Goal: Information Seeking & Learning: Learn about a topic

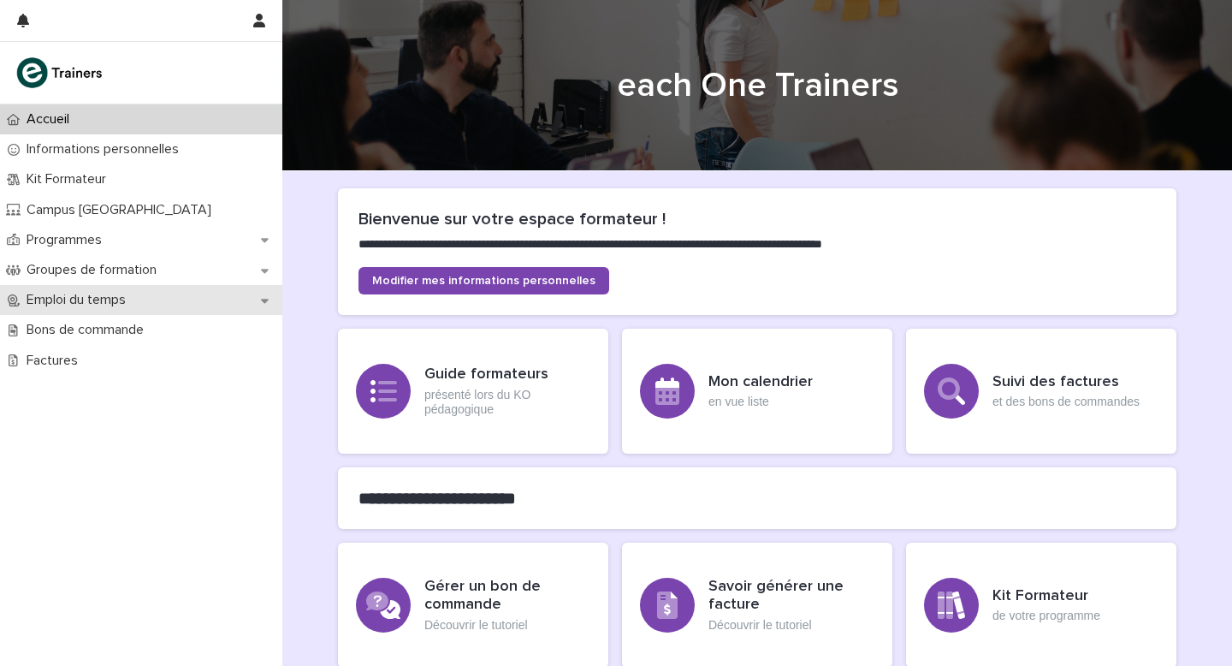
click at [85, 302] on p "Emploi du temps" at bounding box center [80, 300] width 120 height 16
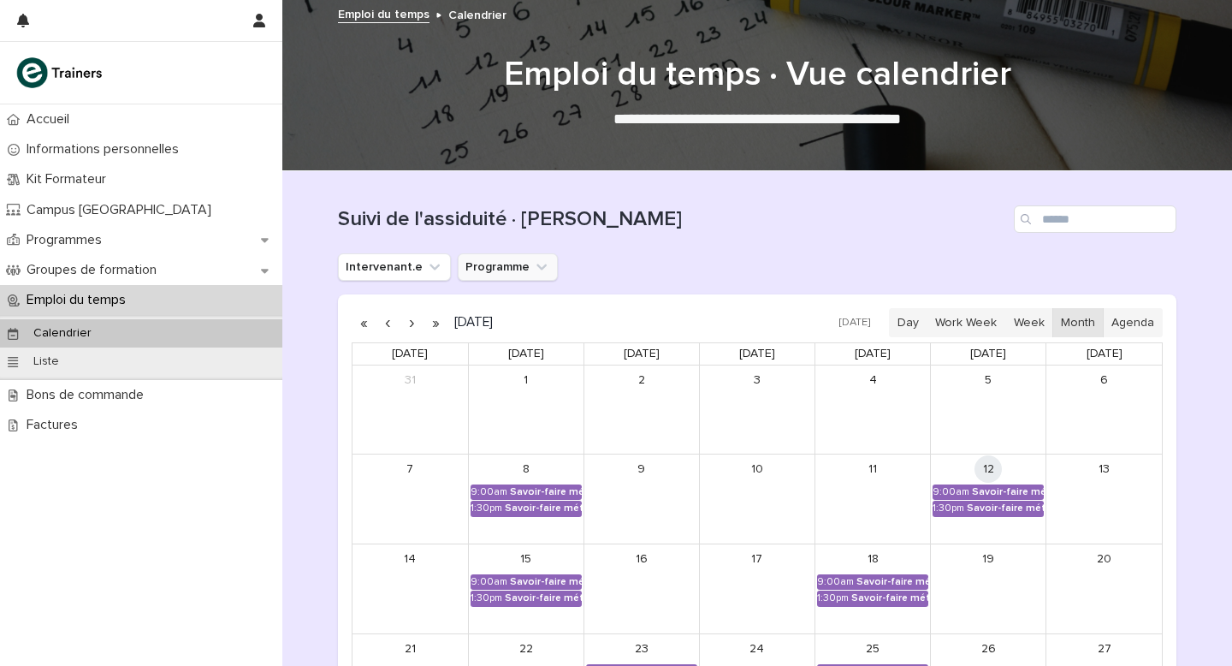
click at [495, 273] on button "Programme" at bounding box center [508, 266] width 100 height 27
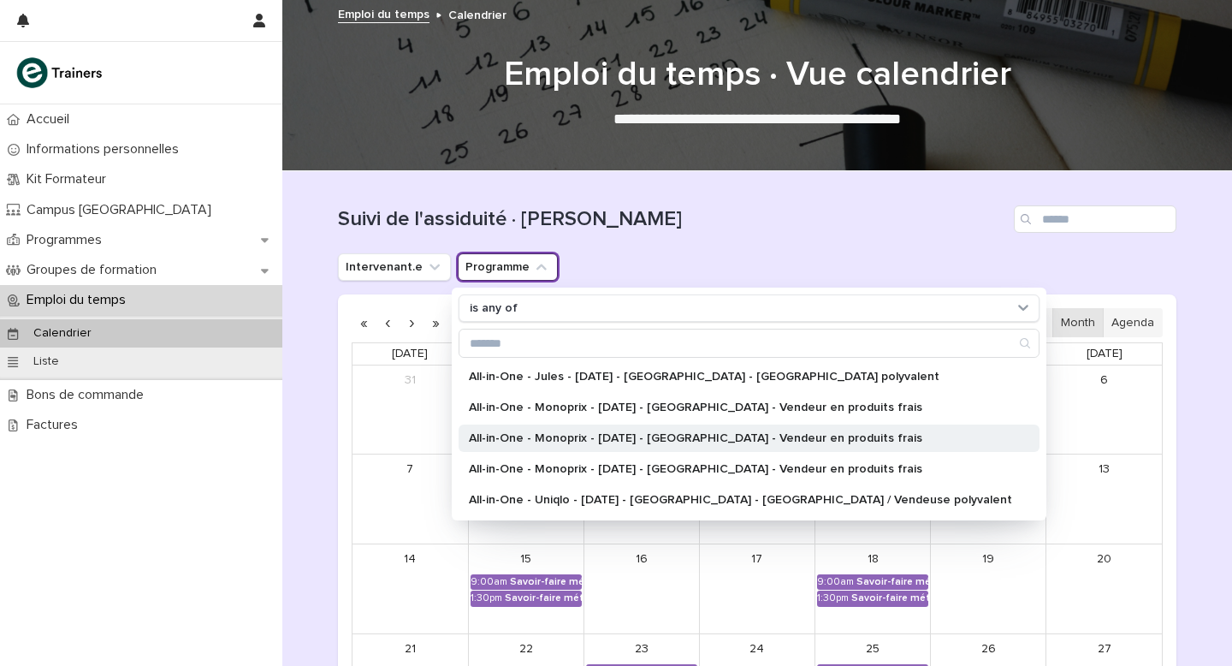
click at [608, 435] on p "All-in-One - Monoprix - [DATE] - [GEOGRAPHIC_DATA] - Vendeur en produits frais" at bounding box center [740, 438] width 543 height 12
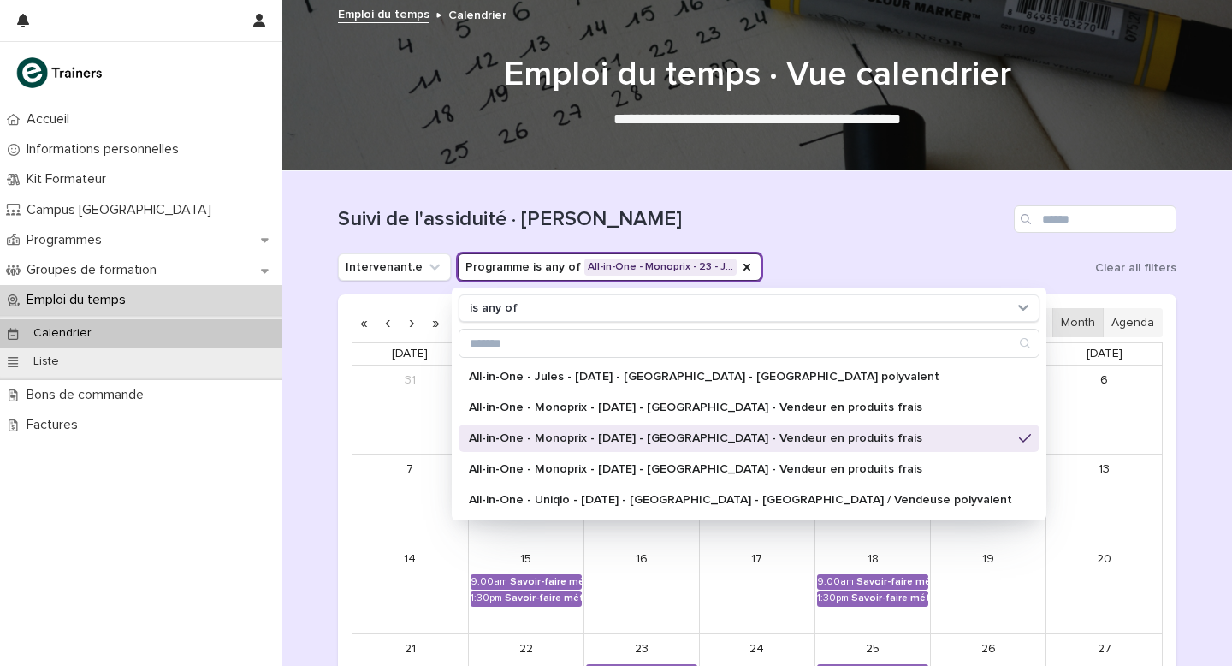
click at [869, 208] on h1 "Suivi de l'assiduité · Vue Calendrier" at bounding box center [672, 219] width 669 height 25
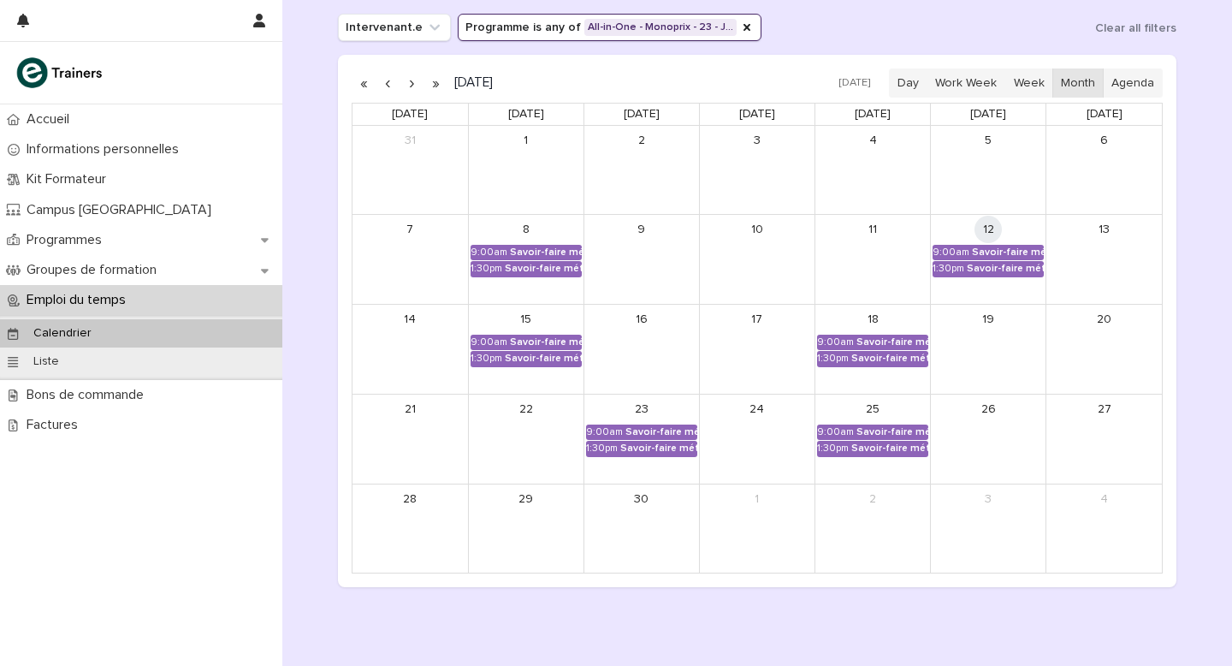
scroll to position [295, 0]
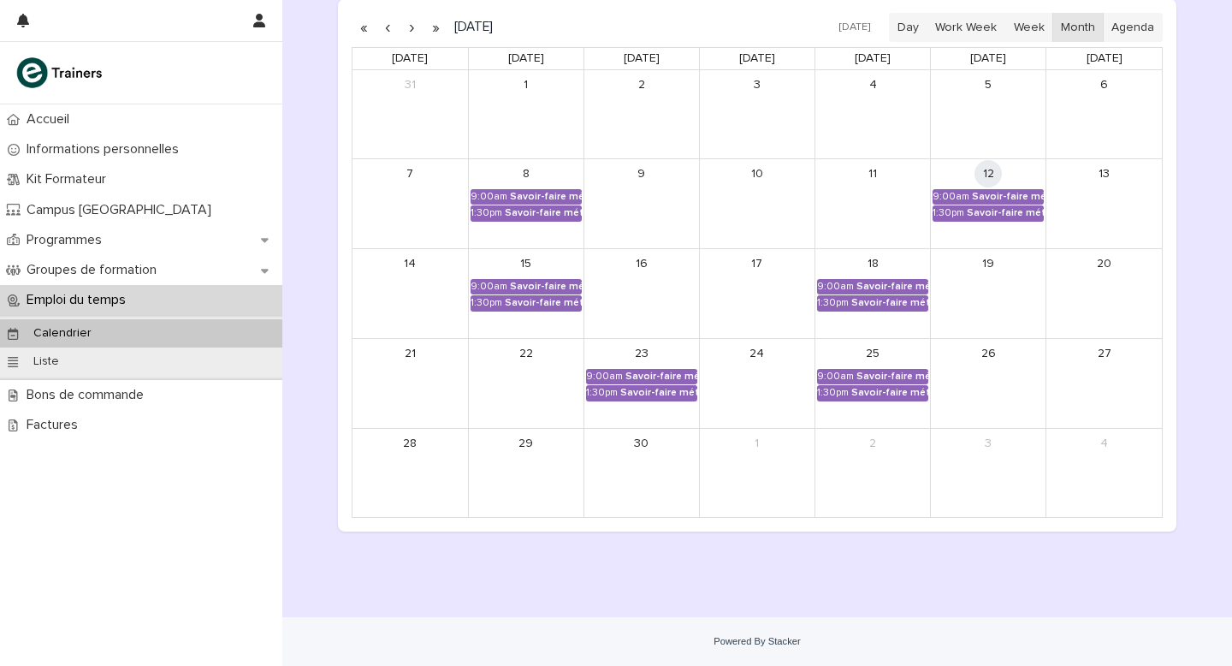
click at [985, 186] on link "12" at bounding box center [987, 173] width 27 height 27
click at [973, 198] on div "Savoir-faire métier - Présentation marchande des produits" at bounding box center [1008, 197] width 72 height 12
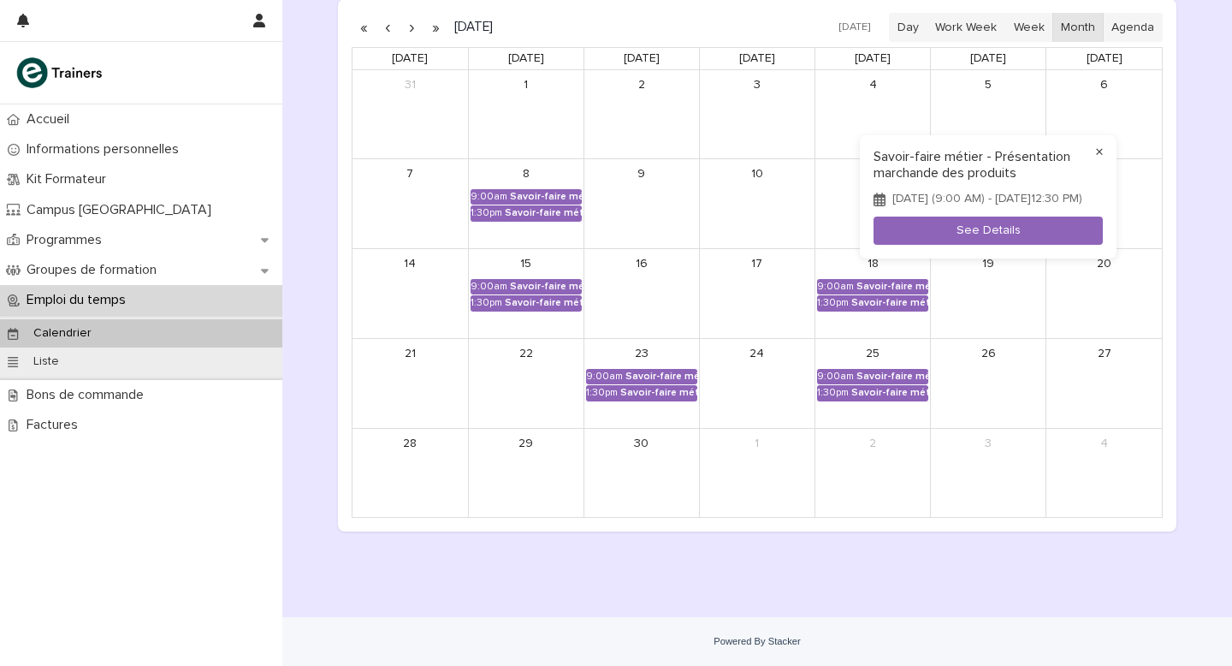
click at [1099, 143] on button "×" at bounding box center [1099, 152] width 21 height 21
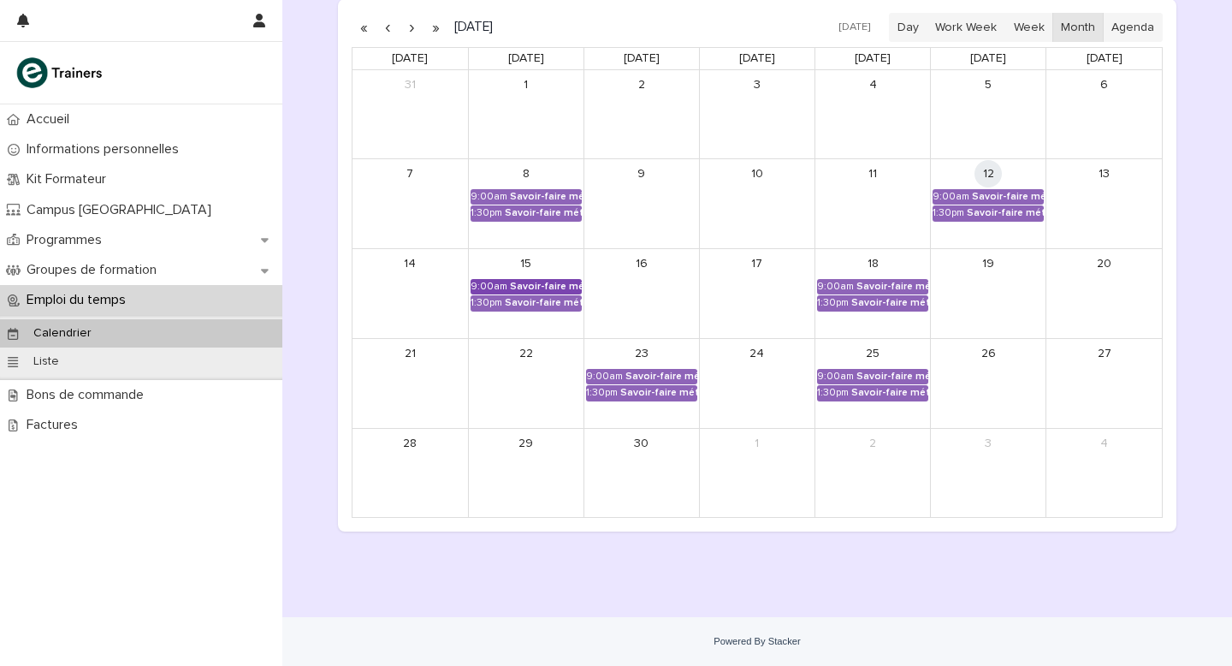
click at [545, 288] on div "Savoir-faire métier - Approvisionnement du rayon" at bounding box center [546, 287] width 72 height 12
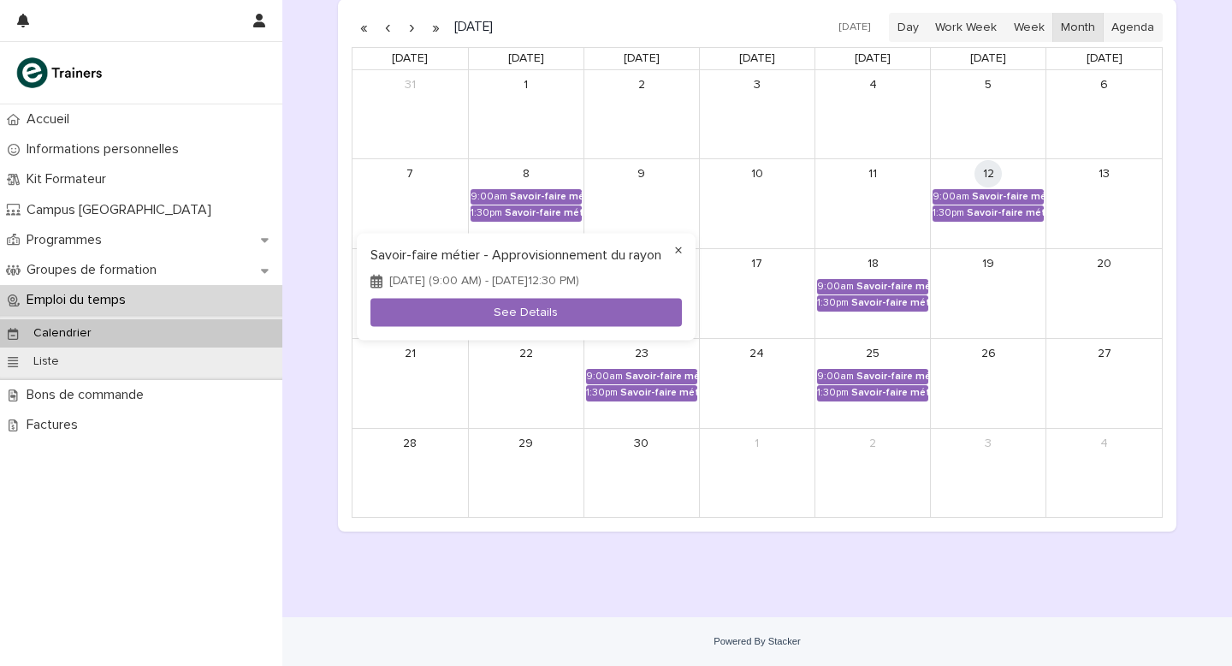
click at [678, 240] on button "×" at bounding box center [678, 250] width 21 height 21
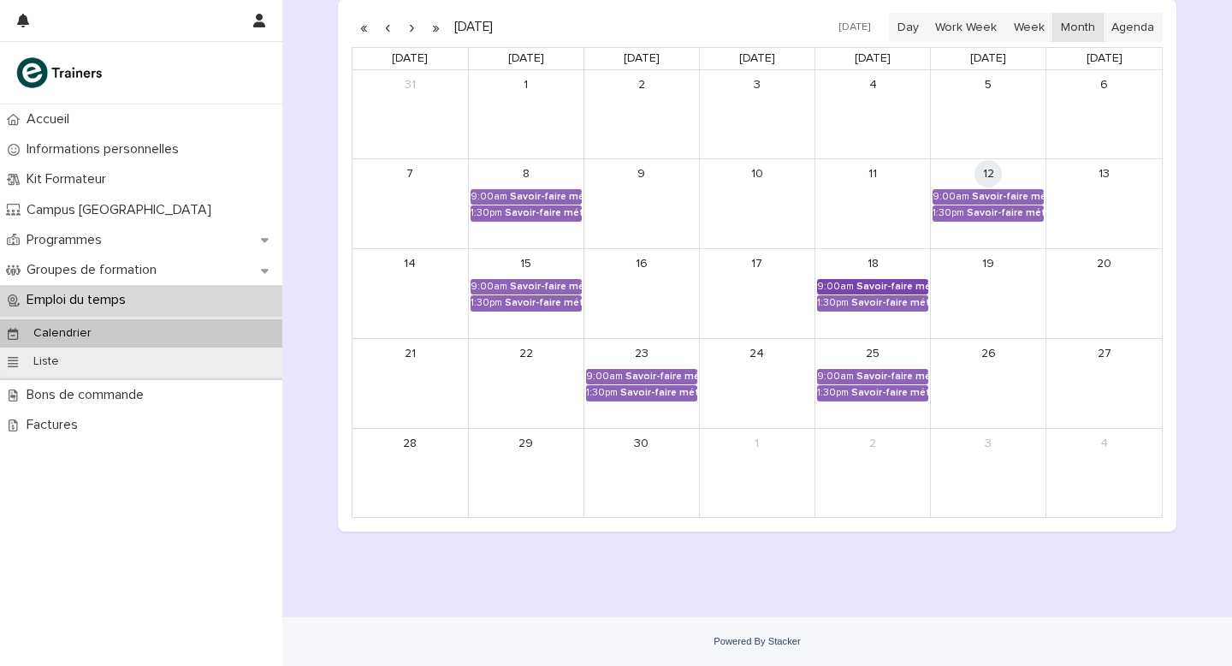
click at [867, 285] on div "Savoir-faire métier - Approvisionnement du rayon" at bounding box center [892, 287] width 72 height 12
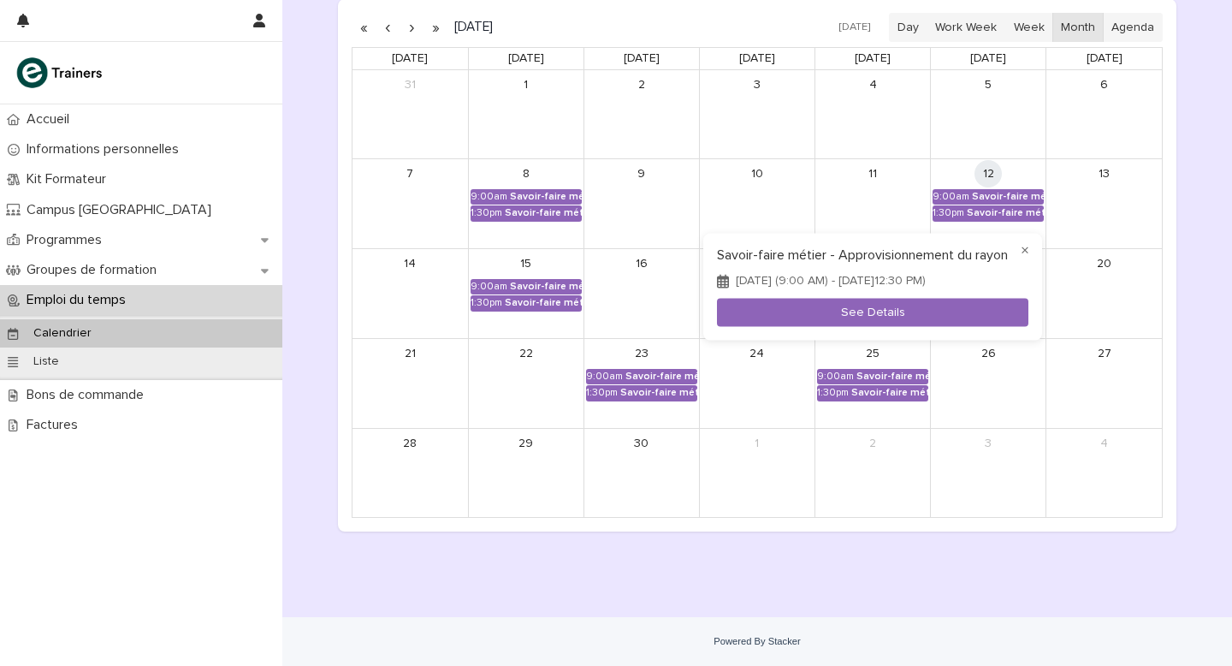
click at [664, 377] on div at bounding box center [616, 333] width 1232 height 666
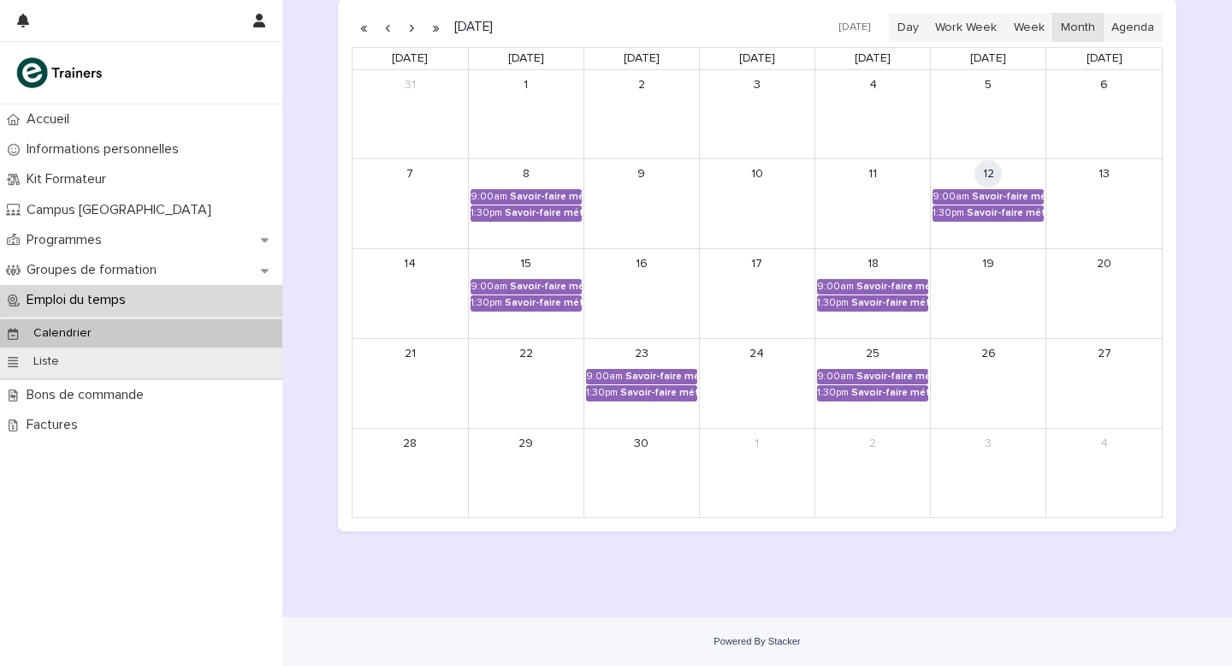
click at [664, 377] on div "Savoir-faire métier - Gestion et optimisation des stocks" at bounding box center [661, 376] width 72 height 12
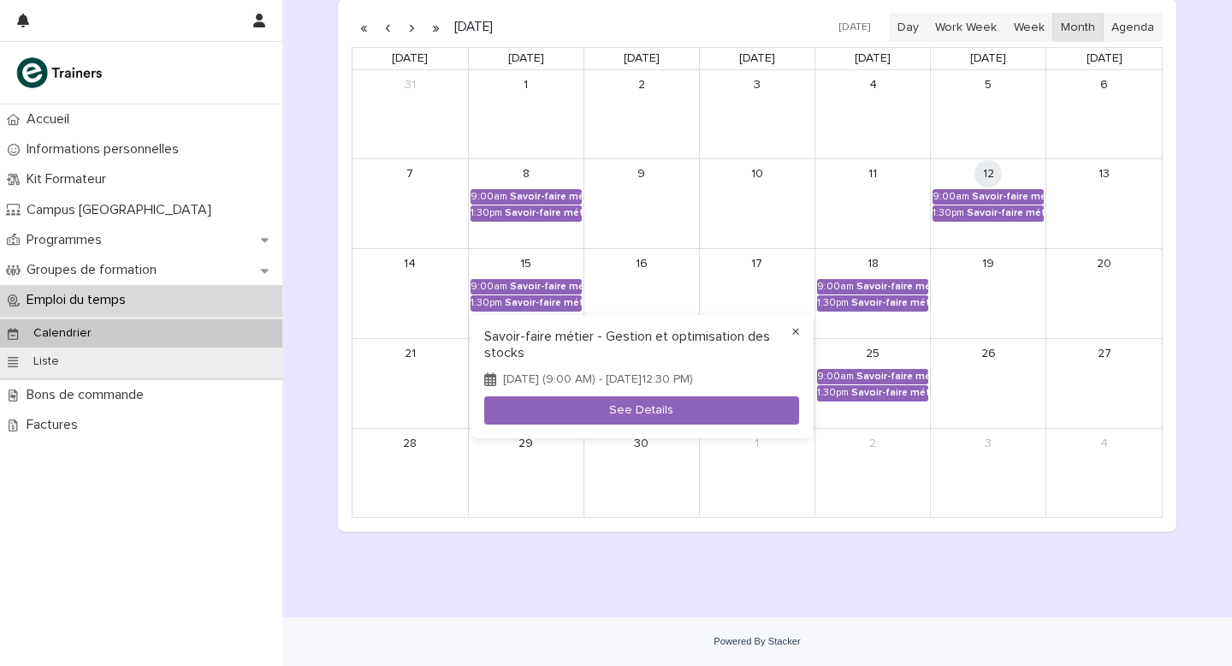
click at [796, 325] on button "×" at bounding box center [795, 332] width 21 height 21
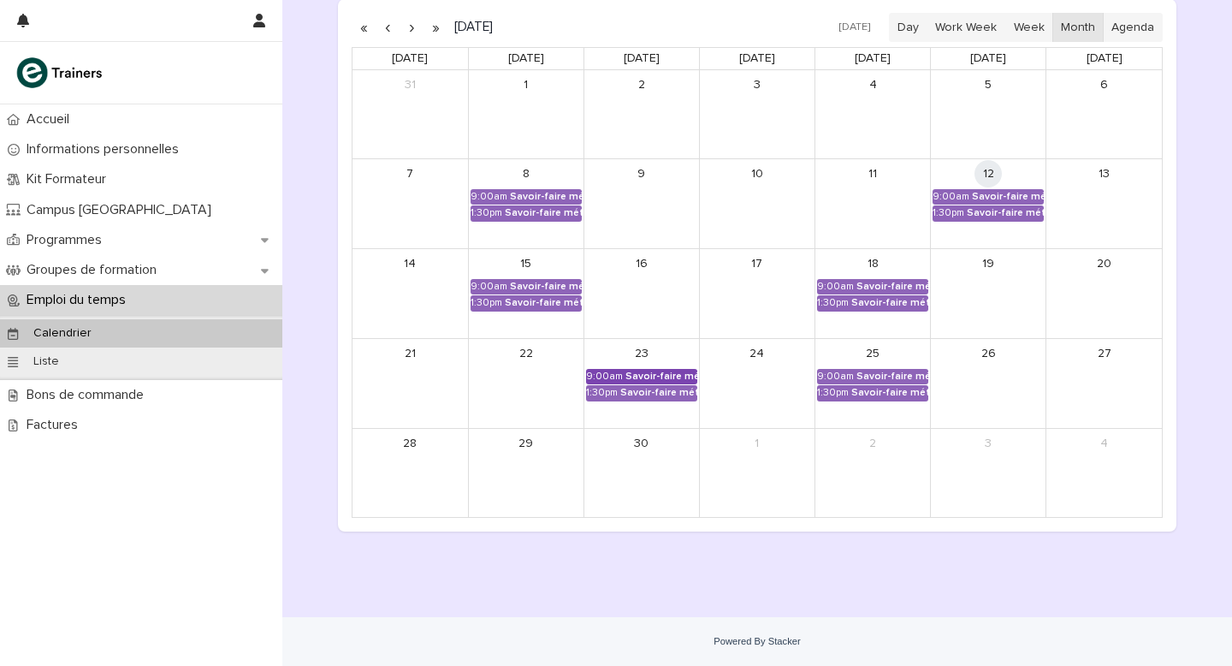
click at [672, 376] on div "Savoir-faire métier - Gestion et optimisation des stocks" at bounding box center [661, 376] width 72 height 12
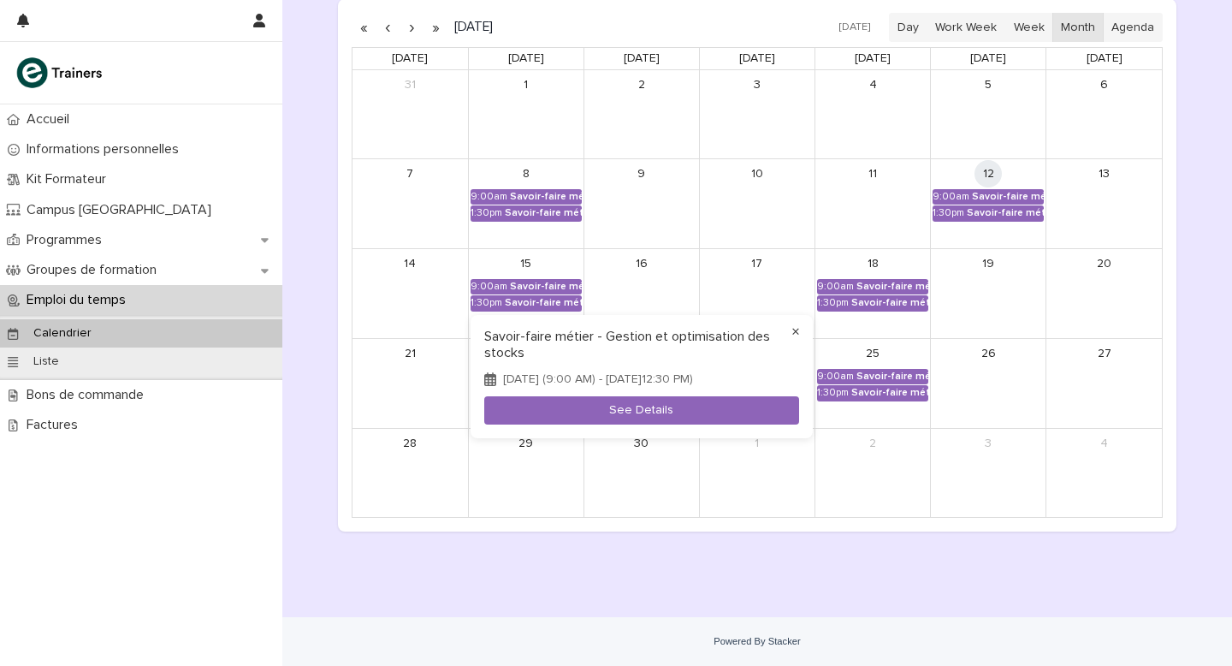
click at [789, 323] on button "×" at bounding box center [795, 332] width 21 height 21
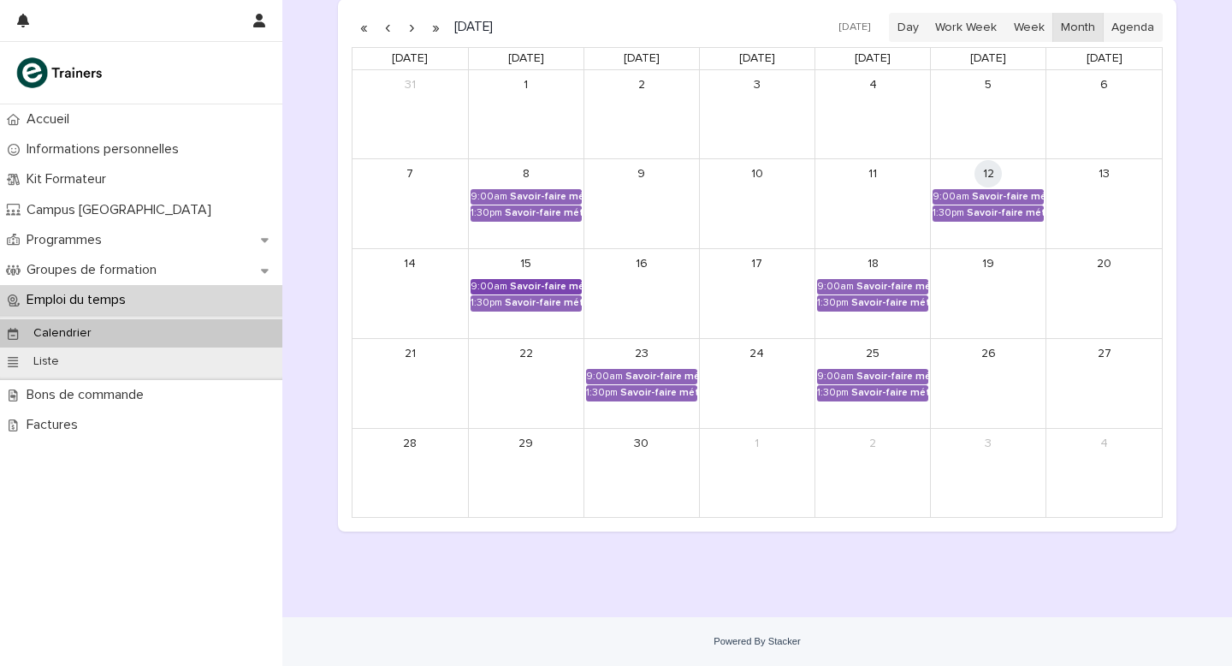
click at [549, 287] on div "Savoir-faire métier - Approvisionnement du rayon" at bounding box center [546, 287] width 72 height 12
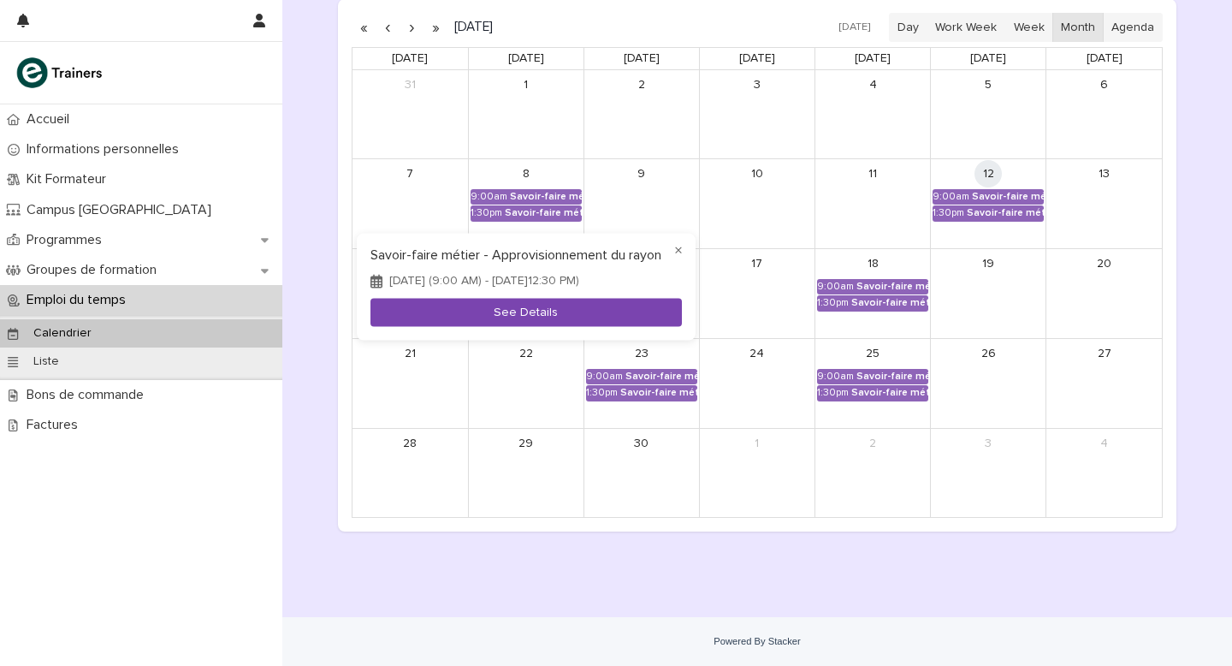
click at [540, 327] on button "See Details" at bounding box center [525, 313] width 311 height 28
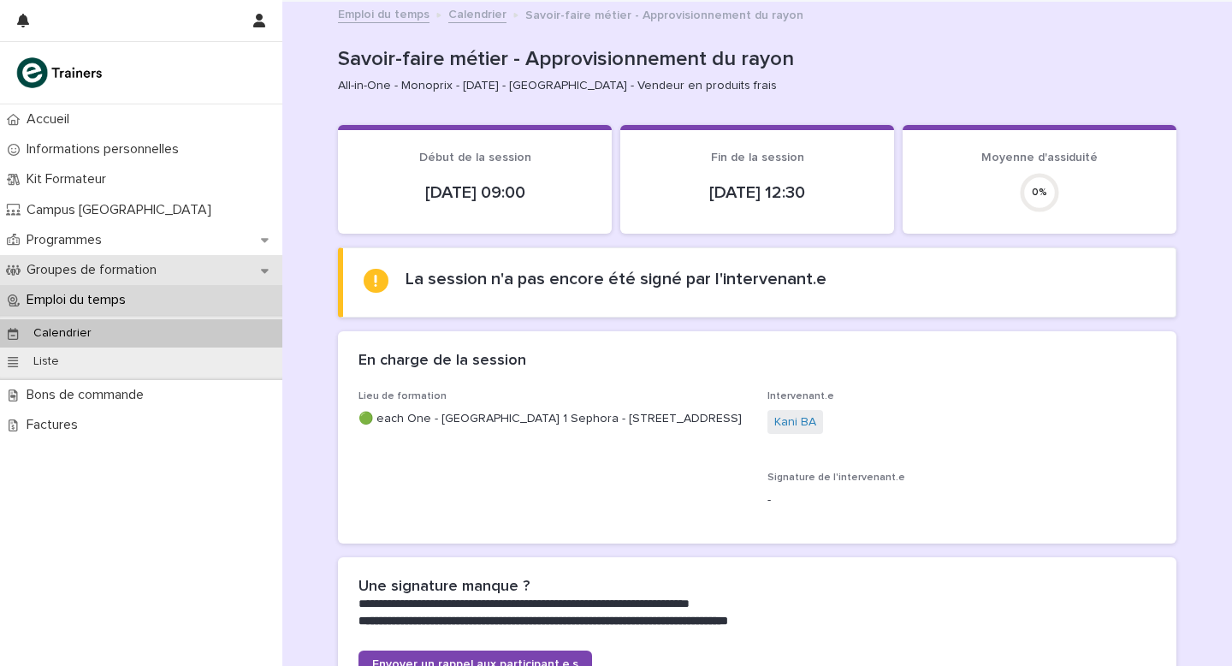
click at [103, 267] on p "Groupes de formation" at bounding box center [95, 270] width 151 height 16
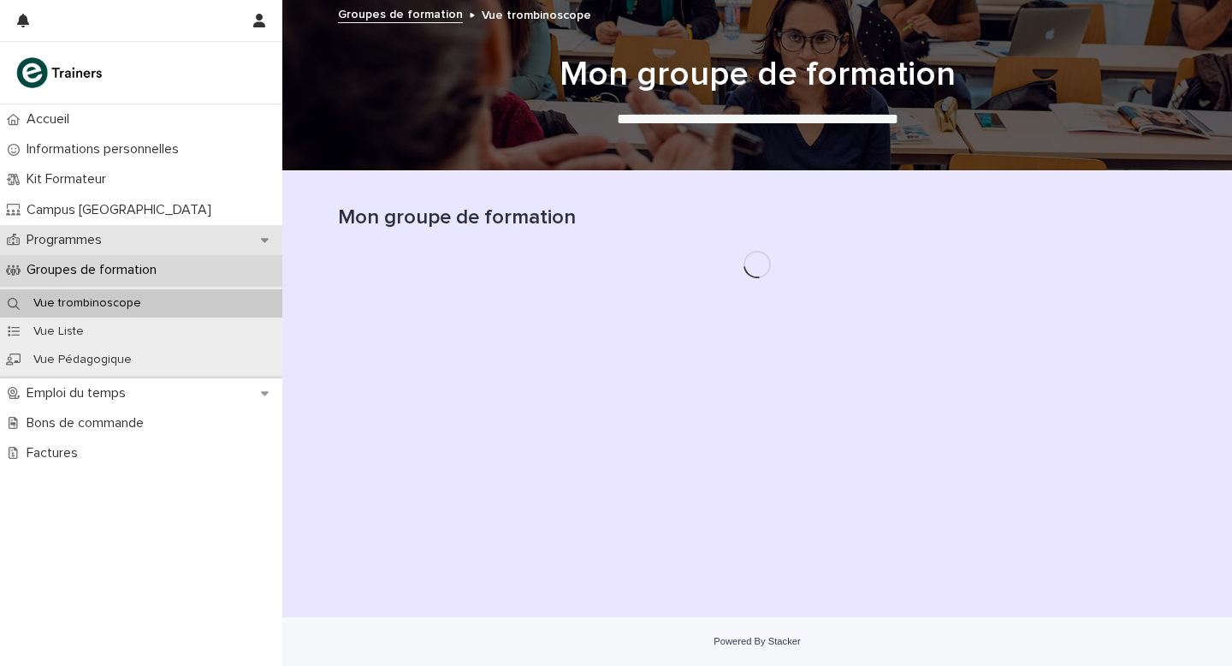
click at [73, 239] on p "Programmes" at bounding box center [68, 240] width 96 height 16
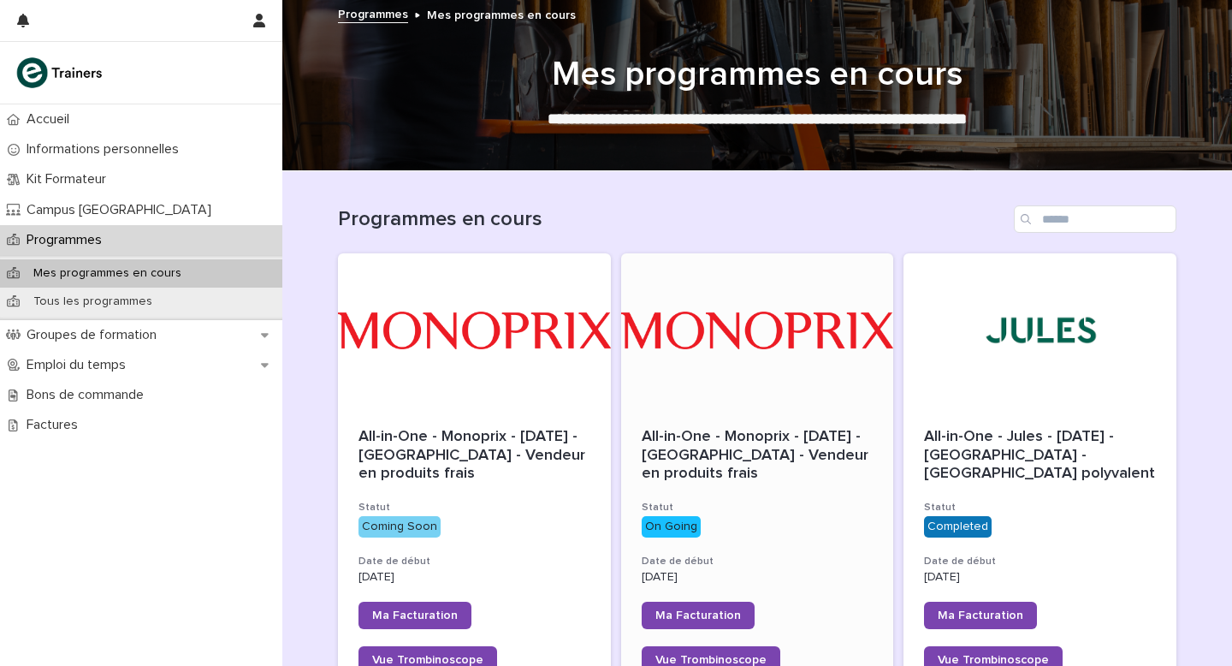
click at [804, 441] on span "All-in-One - Monoprix - [DATE] - [GEOGRAPHIC_DATA] - Vendeur en produits frais" at bounding box center [757, 455] width 231 height 52
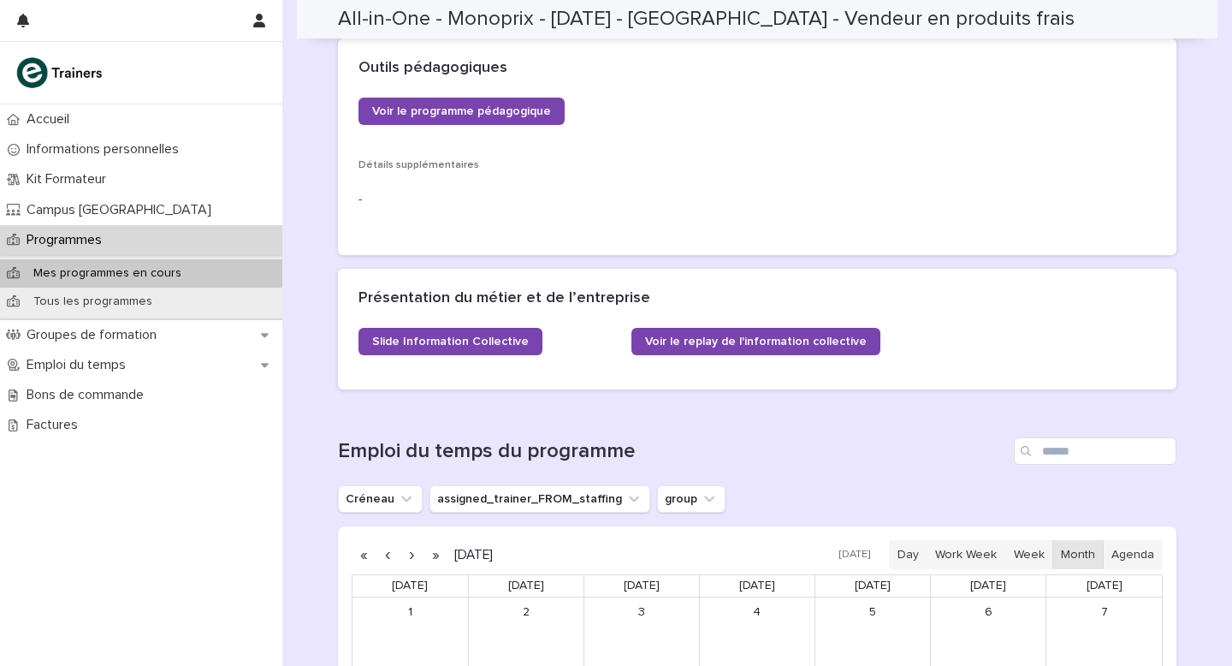
scroll to position [717, 0]
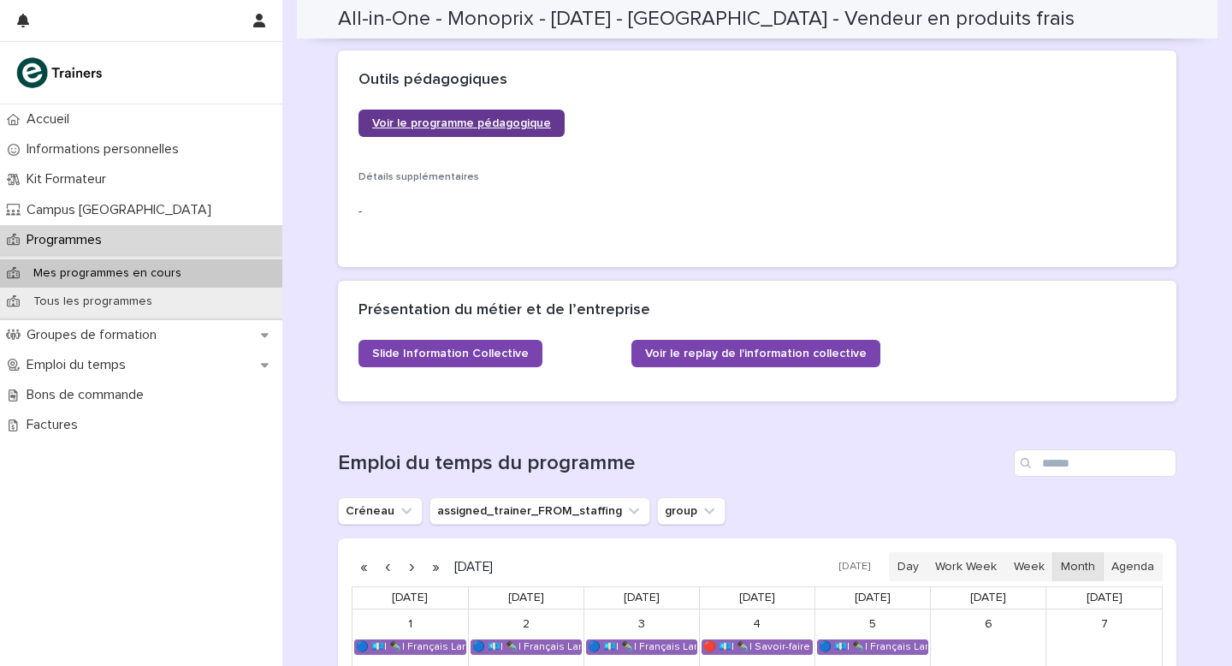
click at [458, 127] on span "Voir le programme pédagogique" at bounding box center [461, 123] width 179 height 12
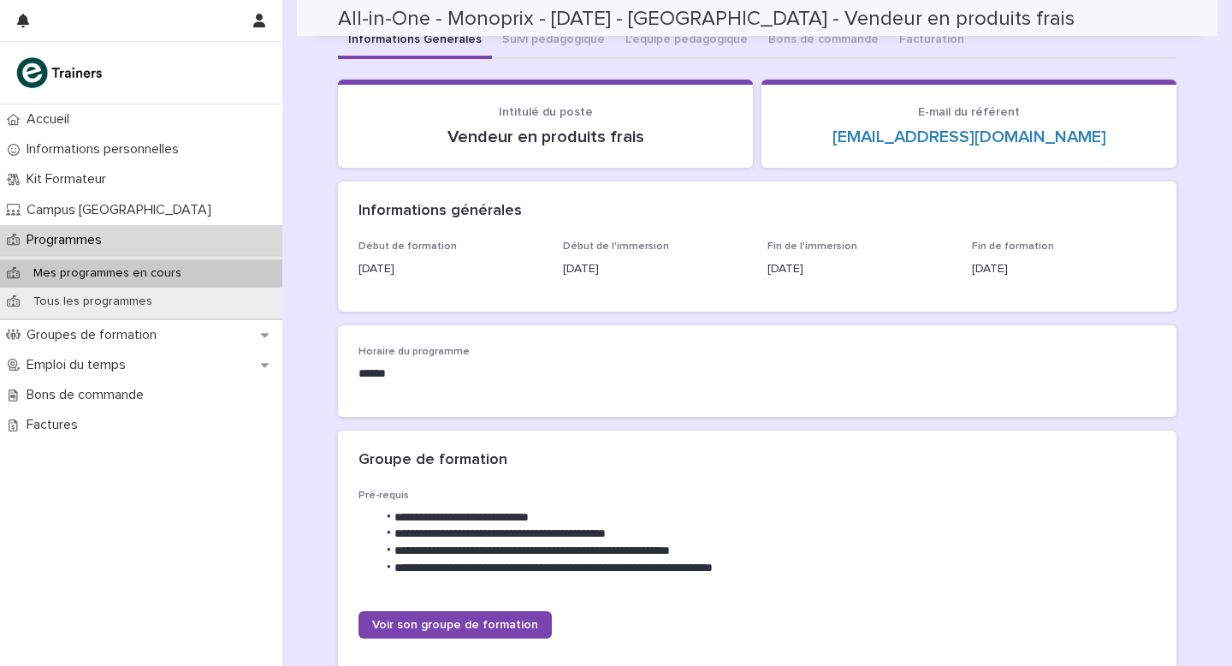
scroll to position [0, 0]
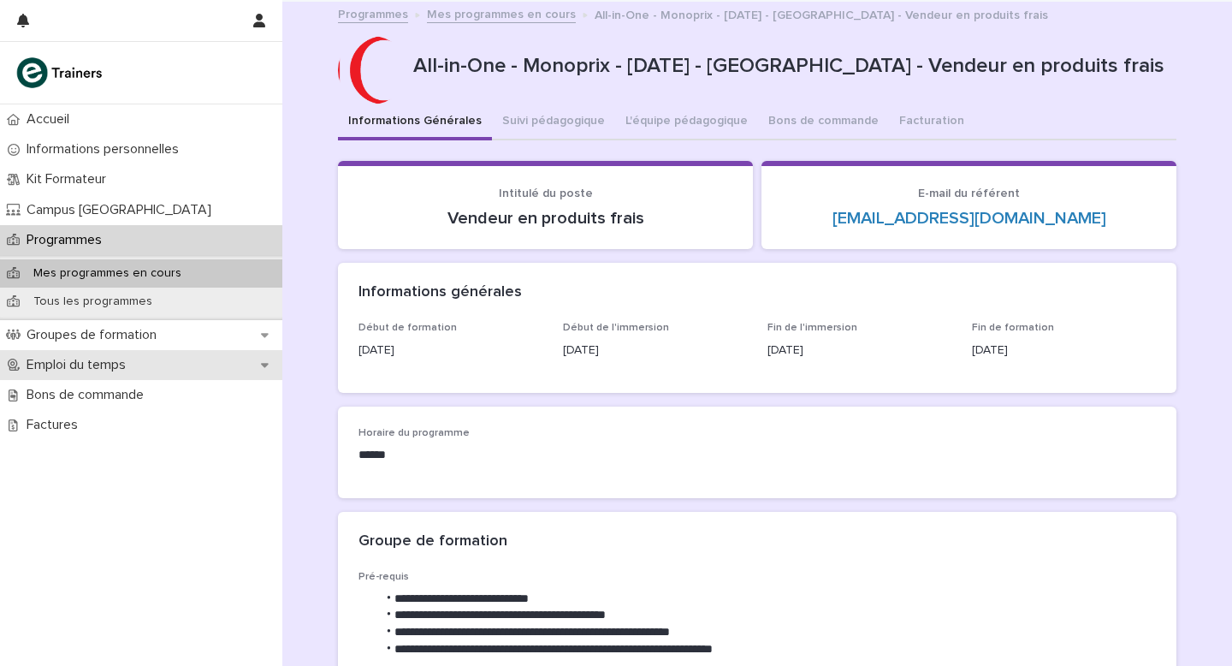
click at [89, 358] on p "Emploi du temps" at bounding box center [80, 365] width 120 height 16
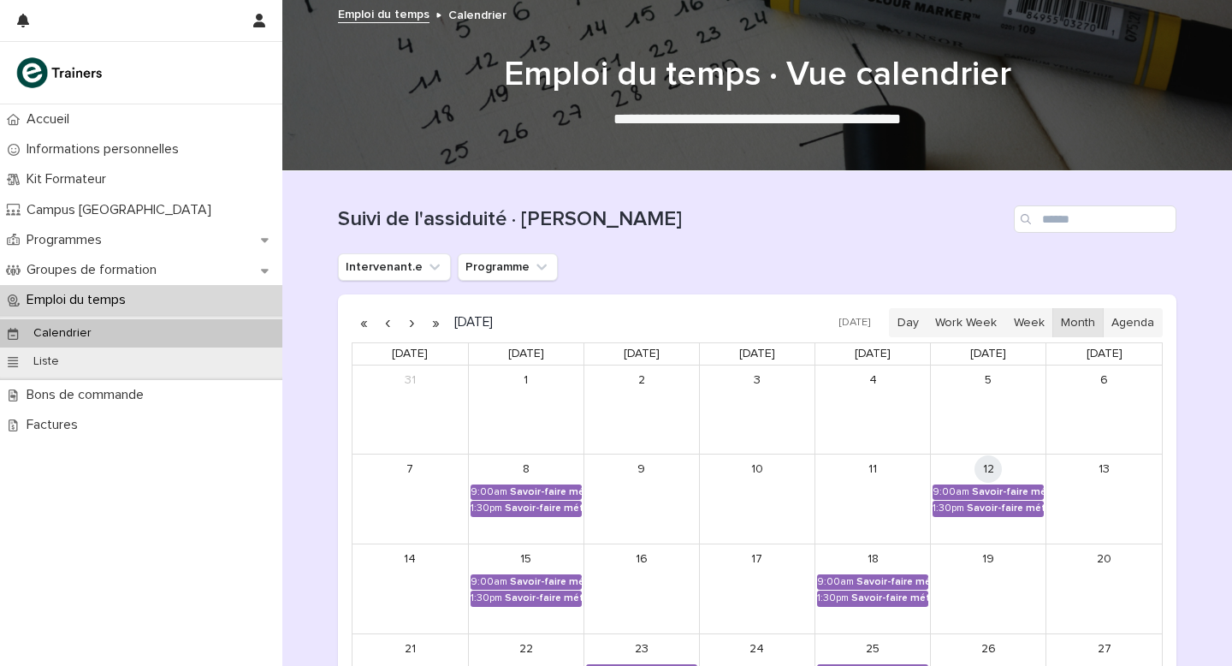
scroll to position [264, 0]
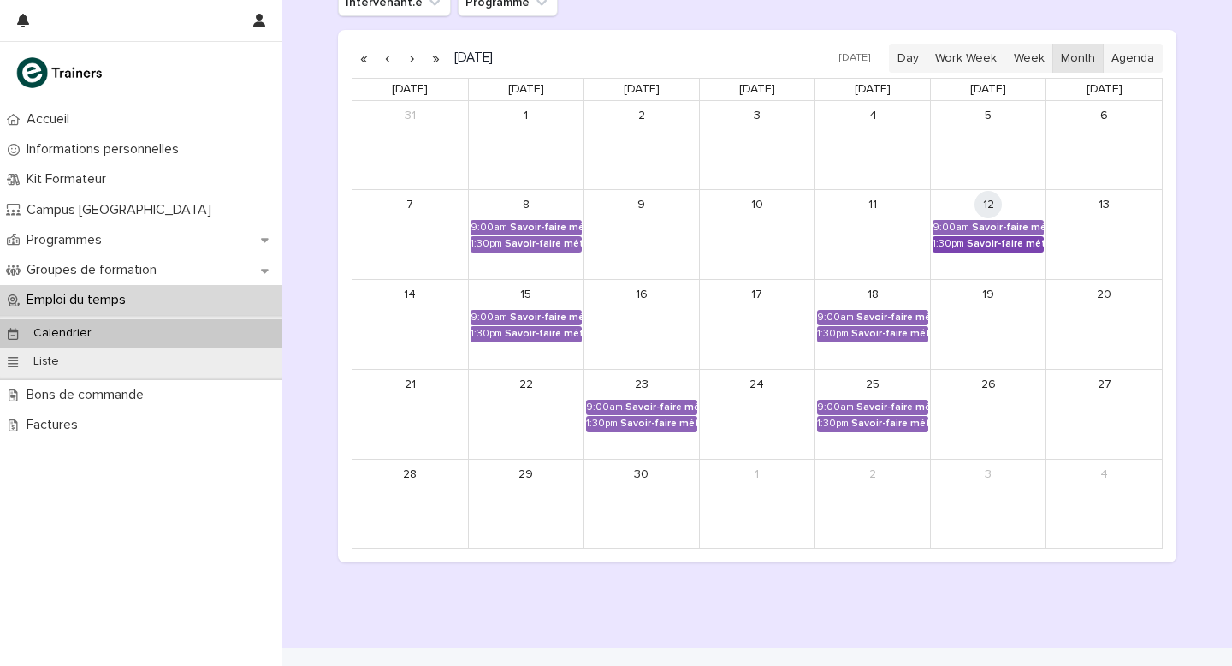
click at [975, 241] on div "Savoir-faire métier - Présentation marchande des produits" at bounding box center [1005, 244] width 77 height 12
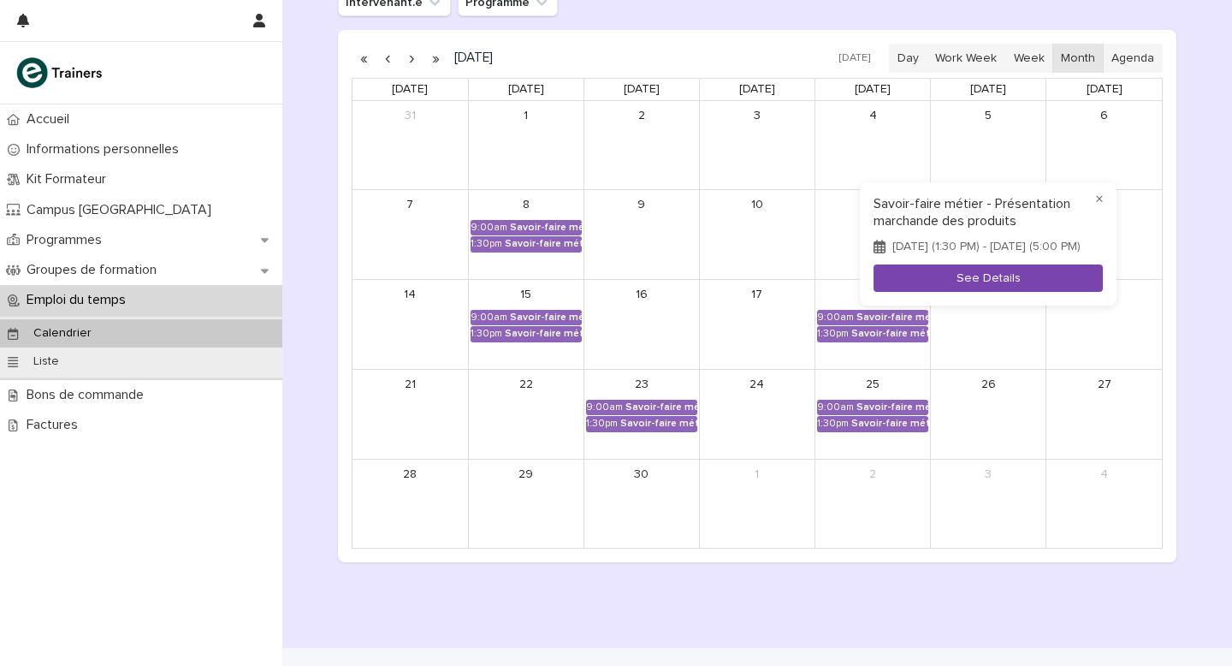
click at [973, 285] on button "See Details" at bounding box center [988, 278] width 229 height 28
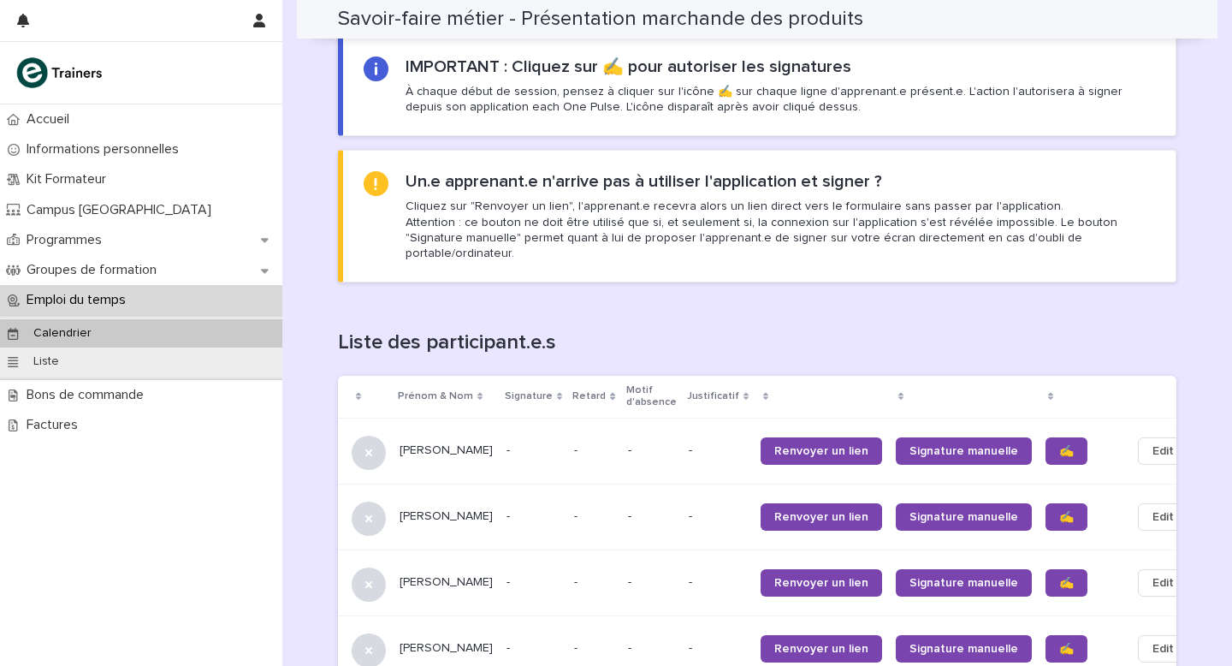
scroll to position [816, 0]
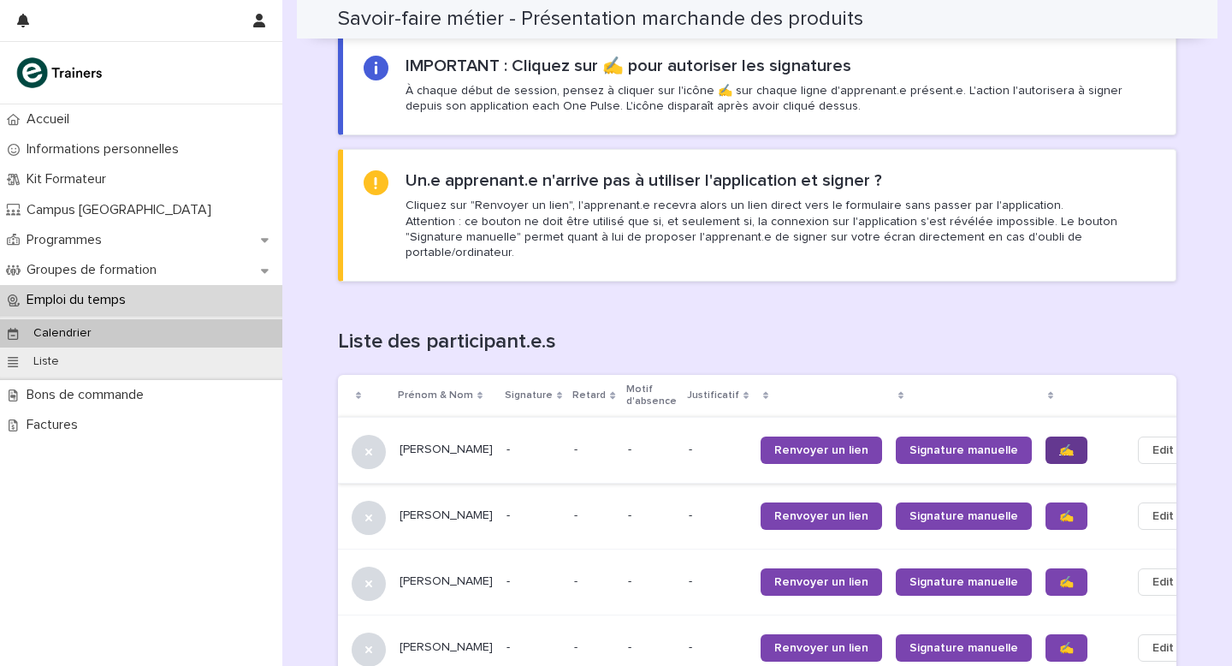
click at [1059, 444] on span "✍️" at bounding box center [1066, 450] width 15 height 12
click at [1059, 510] on span "✍️" at bounding box center [1066, 516] width 15 height 12
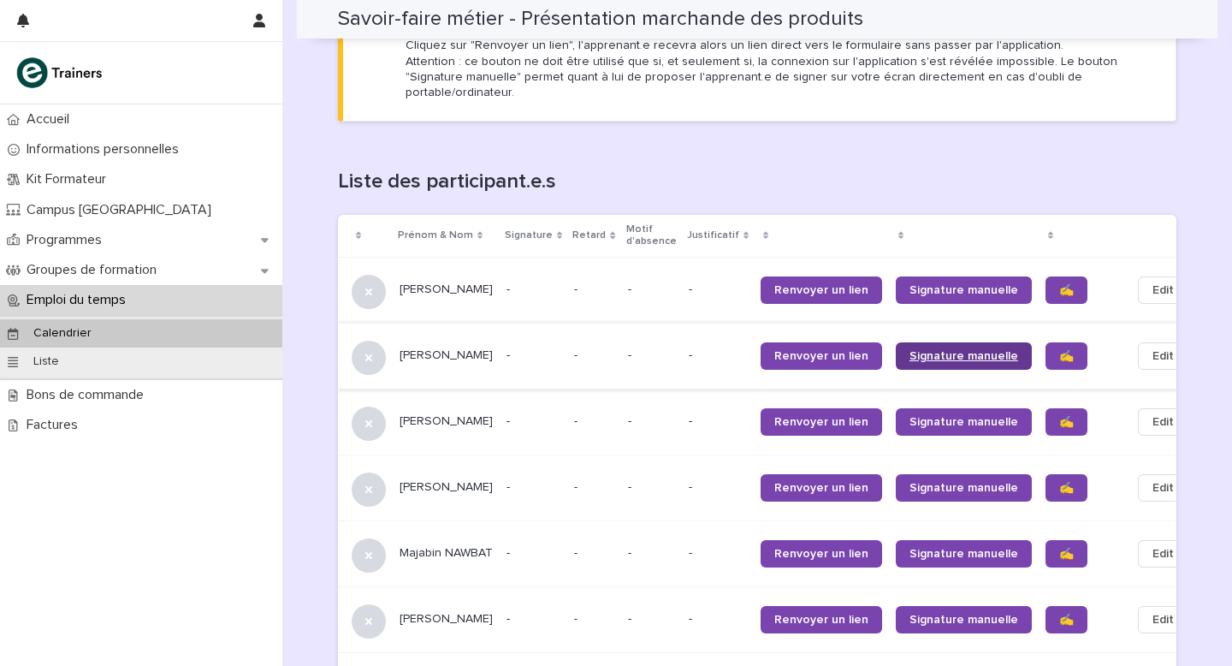
scroll to position [978, 0]
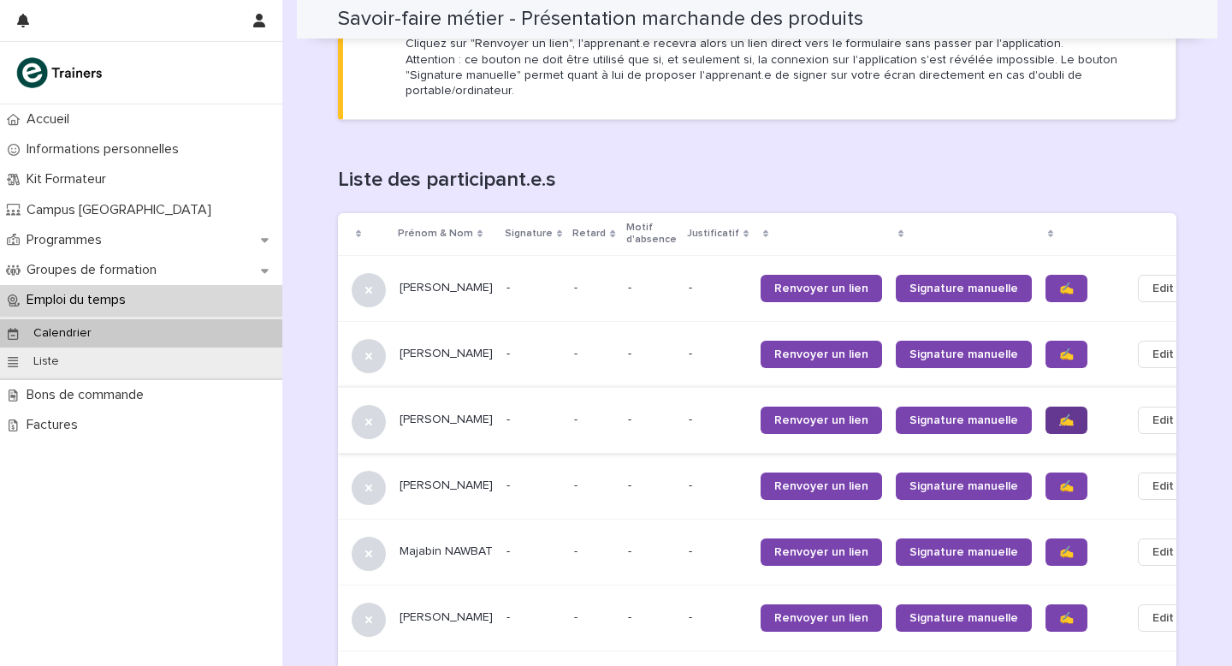
click at [1059, 417] on span "✍️" at bounding box center [1066, 420] width 15 height 12
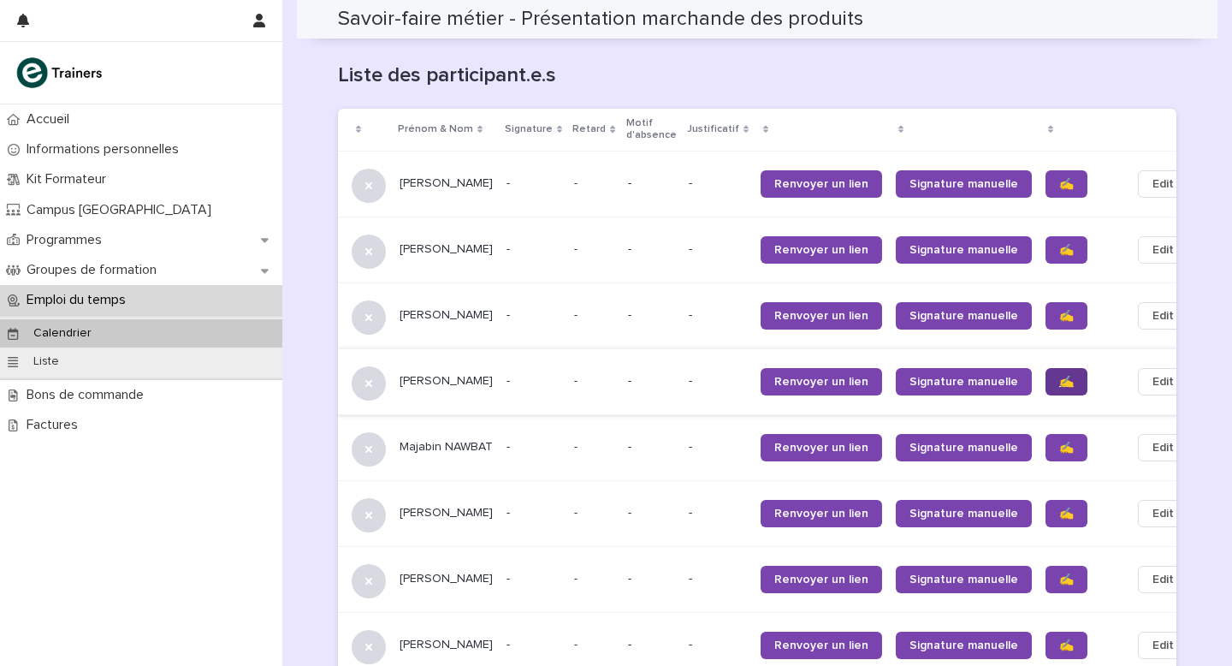
scroll to position [1084, 0]
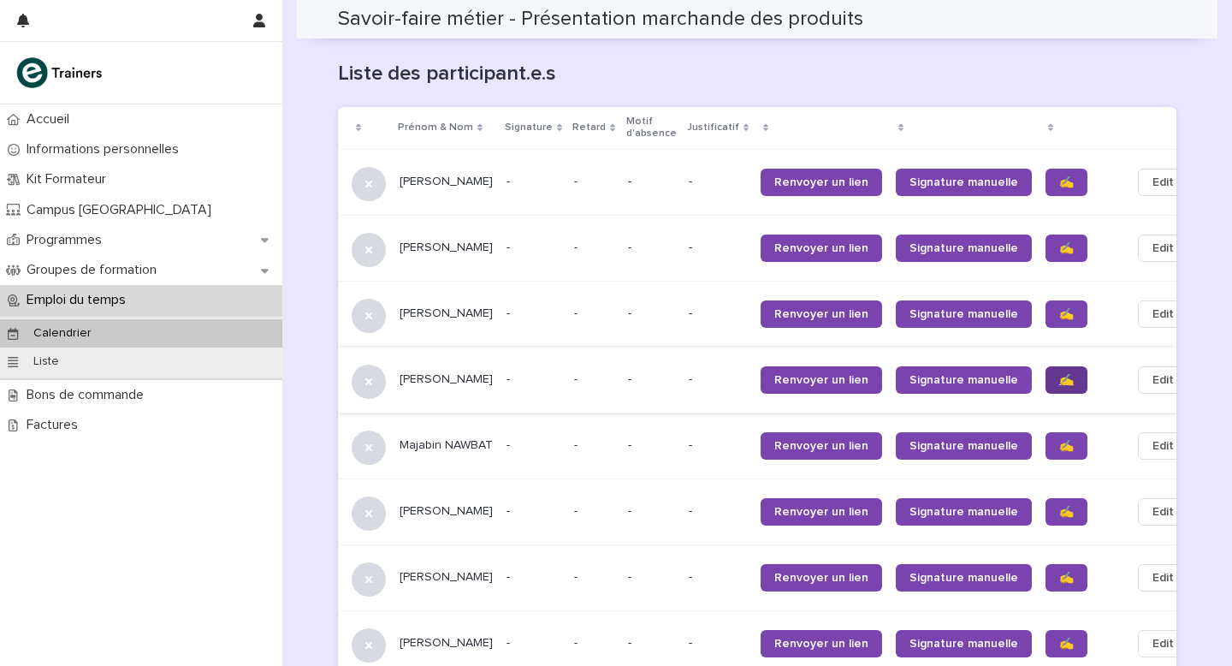
click at [1046, 368] on link "✍️" at bounding box center [1067, 379] width 42 height 27
click at [1059, 444] on span "✍️" at bounding box center [1066, 446] width 15 height 12
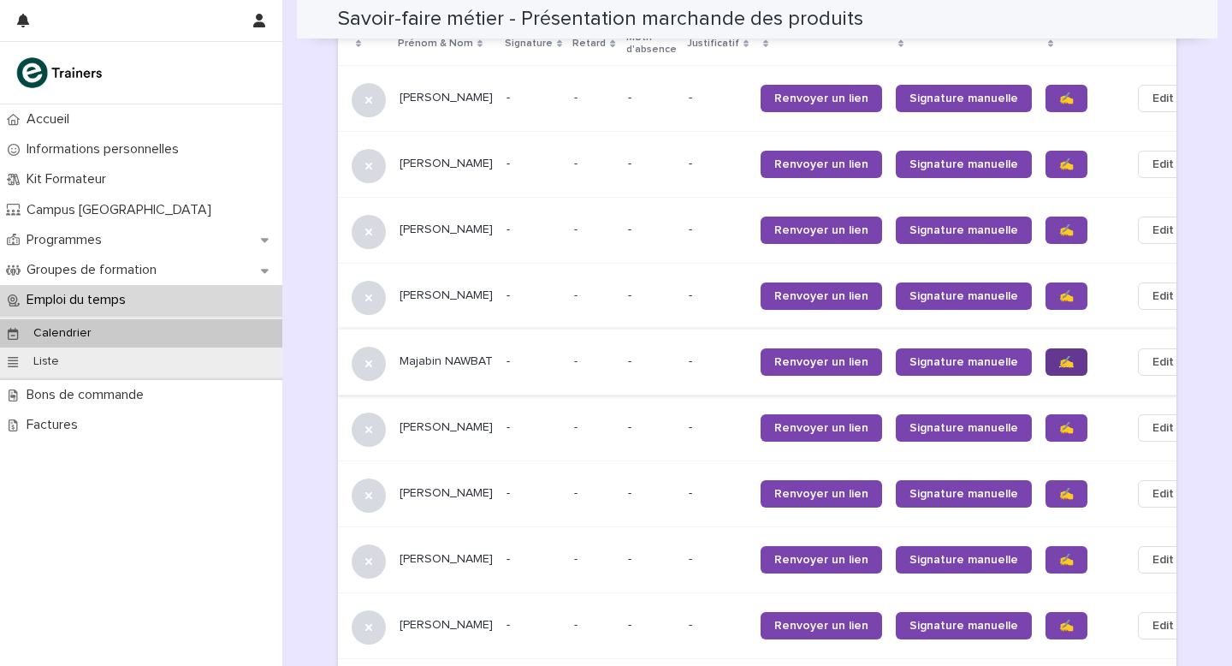
scroll to position [1188, 0]
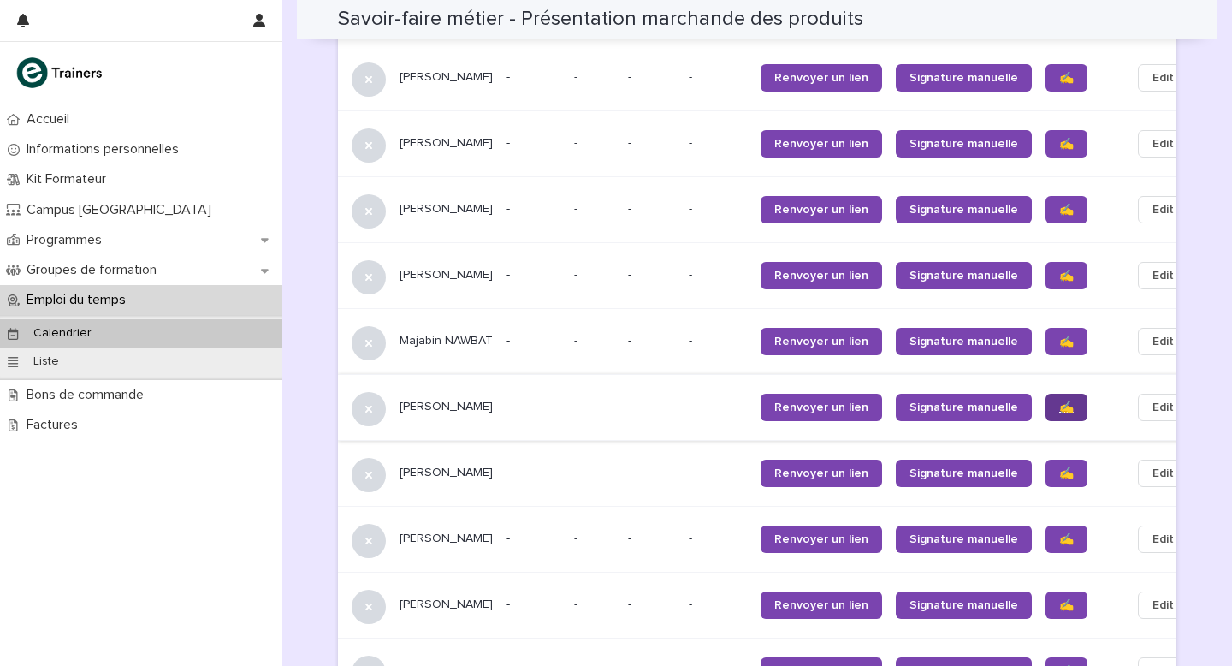
click at [1059, 401] on span "✍️" at bounding box center [1066, 407] width 15 height 12
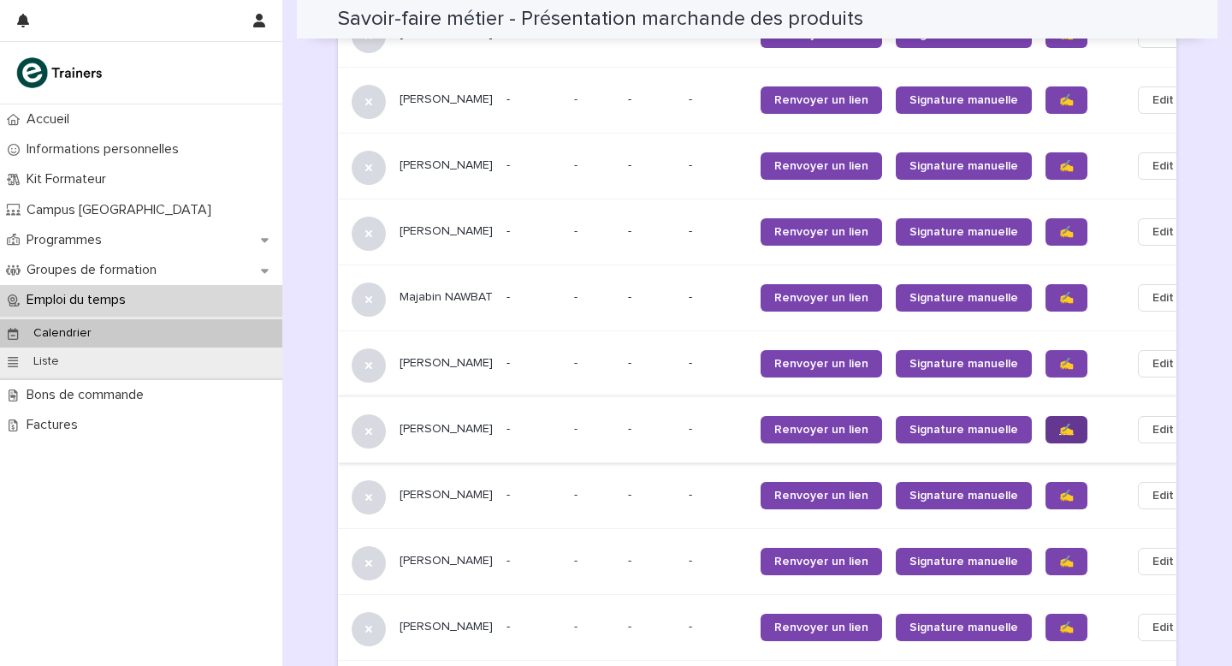
scroll to position [1240, 0]
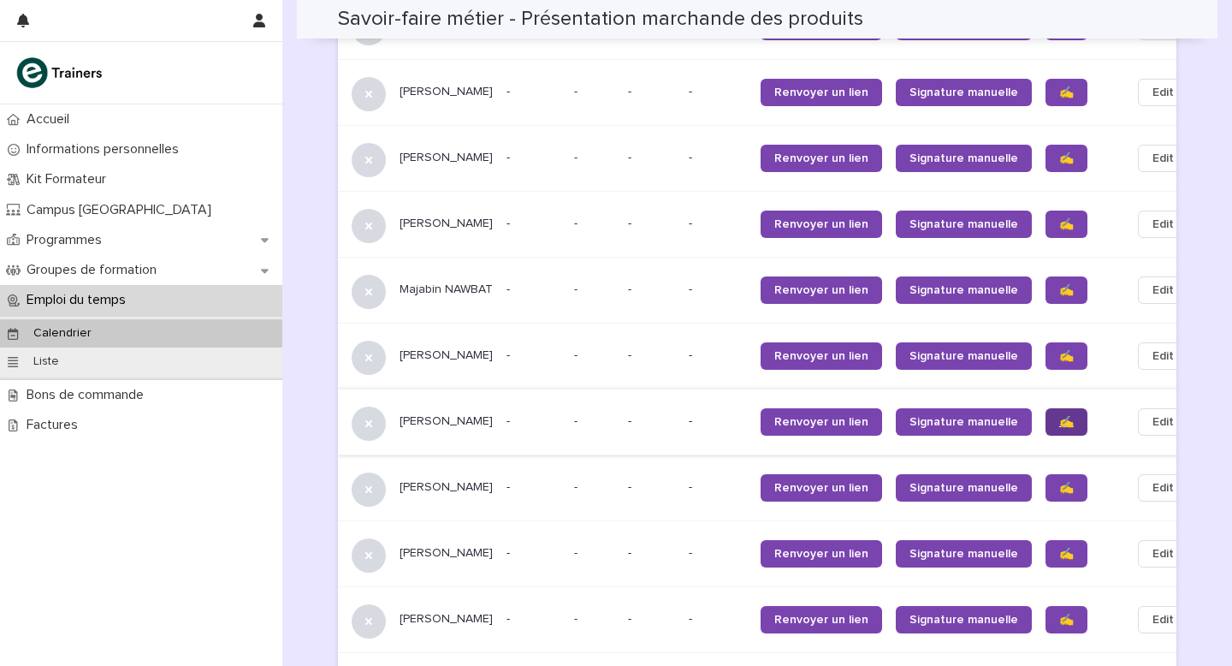
click at [1059, 418] on span "✍️" at bounding box center [1066, 422] width 15 height 12
click at [1059, 552] on span "✍️" at bounding box center [1066, 554] width 15 height 12
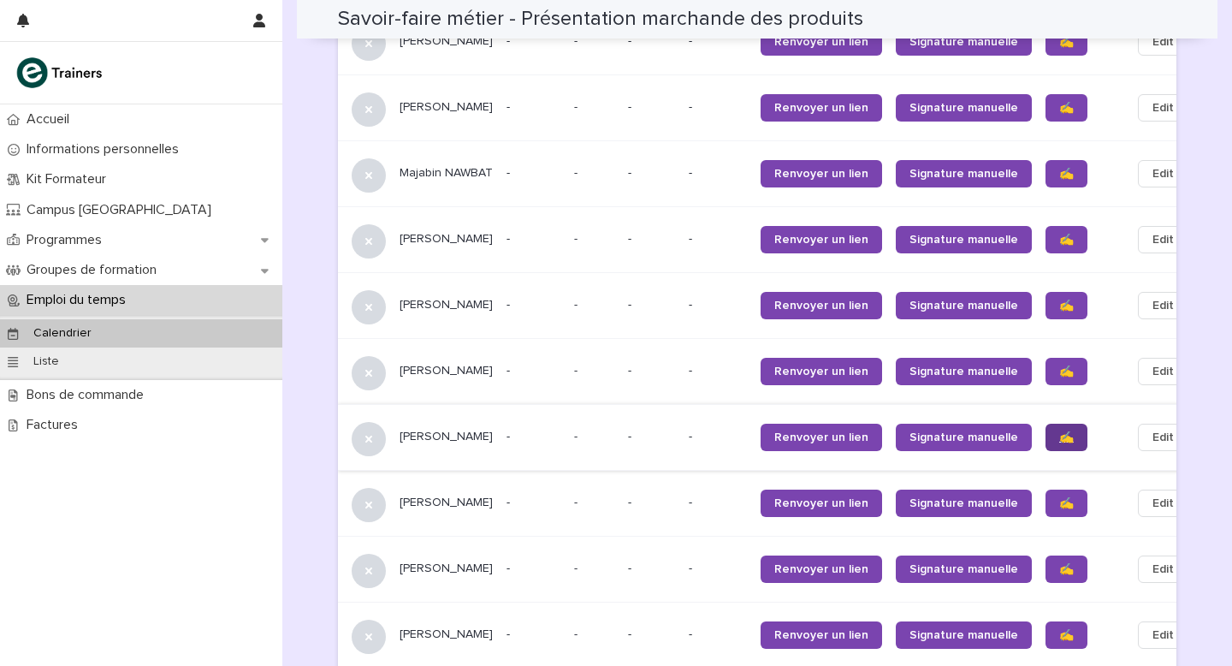
scroll to position [1447, 0]
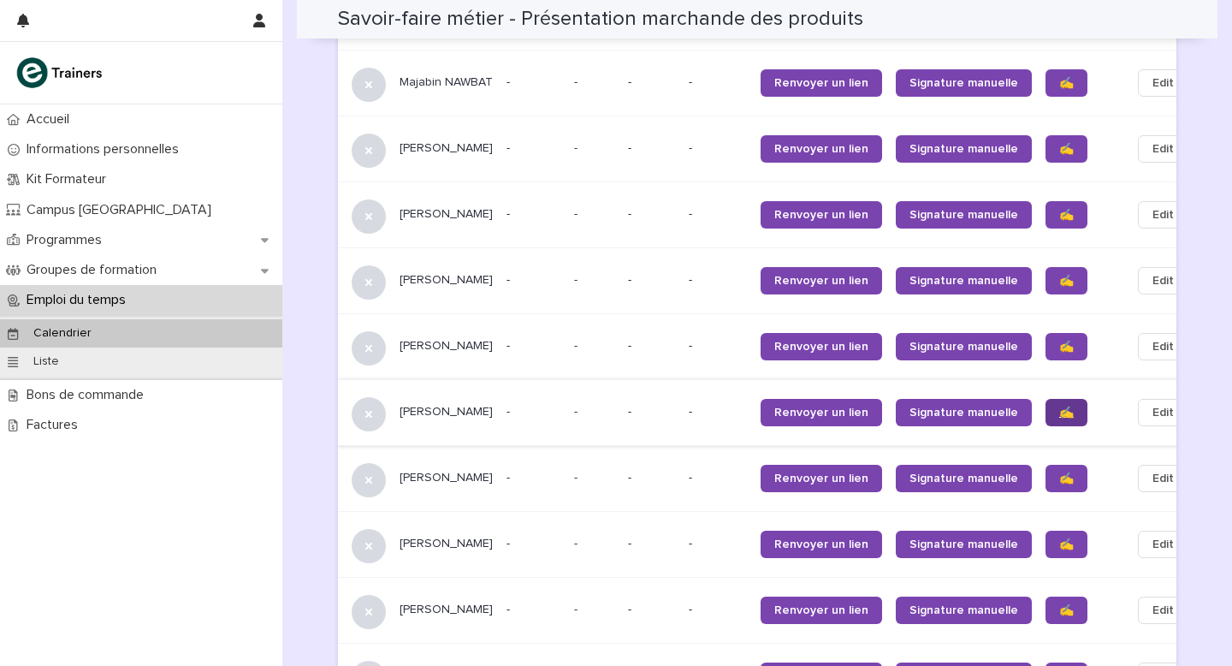
click at [1059, 410] on span "✍️" at bounding box center [1066, 412] width 15 height 12
click at [1059, 476] on span "✍️" at bounding box center [1066, 478] width 15 height 12
click at [1059, 538] on span "✍️" at bounding box center [1066, 544] width 15 height 12
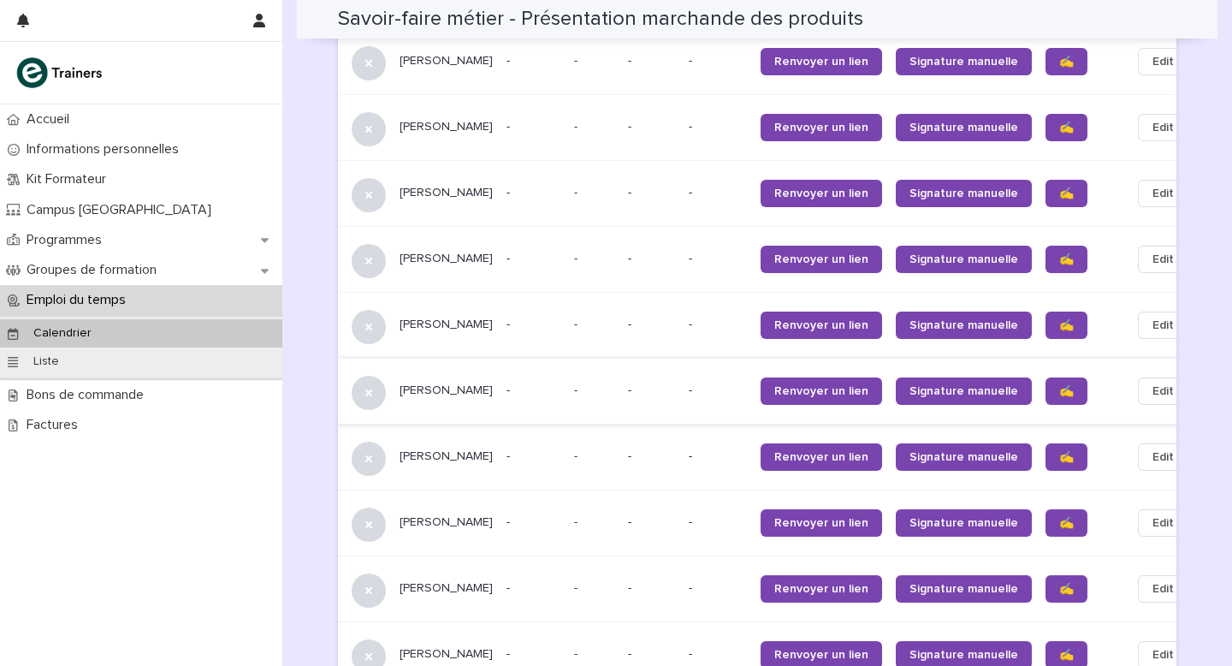
scroll to position [1662, 0]
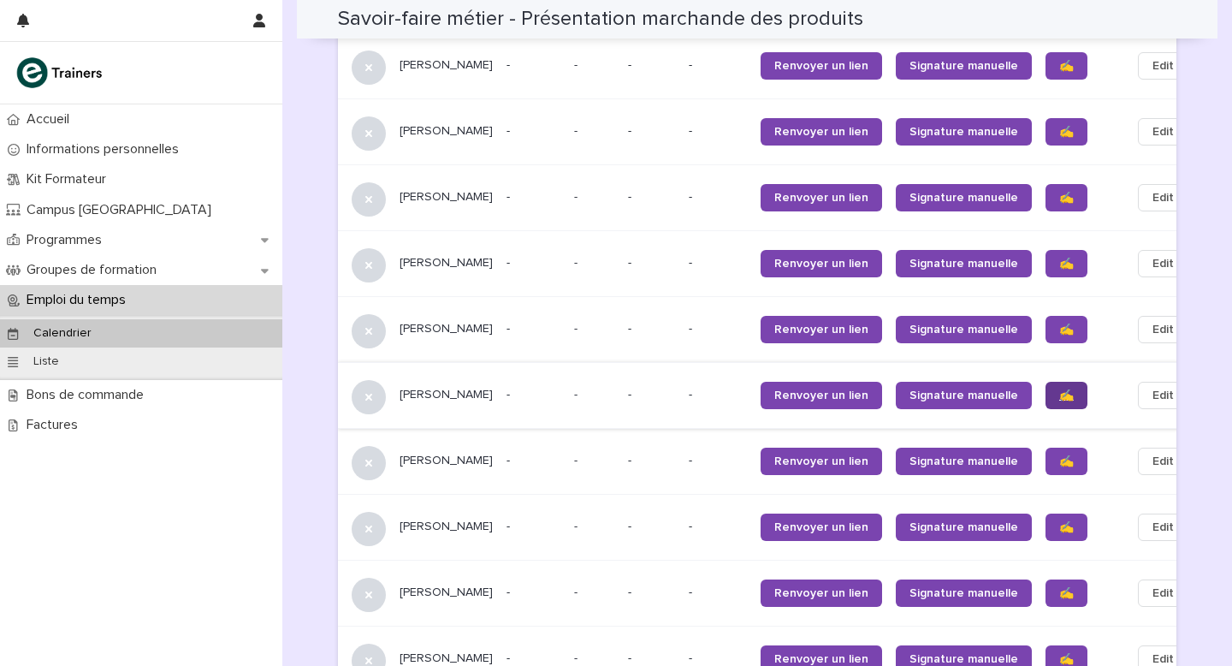
click at [1046, 386] on link "✍️" at bounding box center [1067, 395] width 42 height 27
click at [1059, 459] on span "✍️" at bounding box center [1066, 461] width 15 height 12
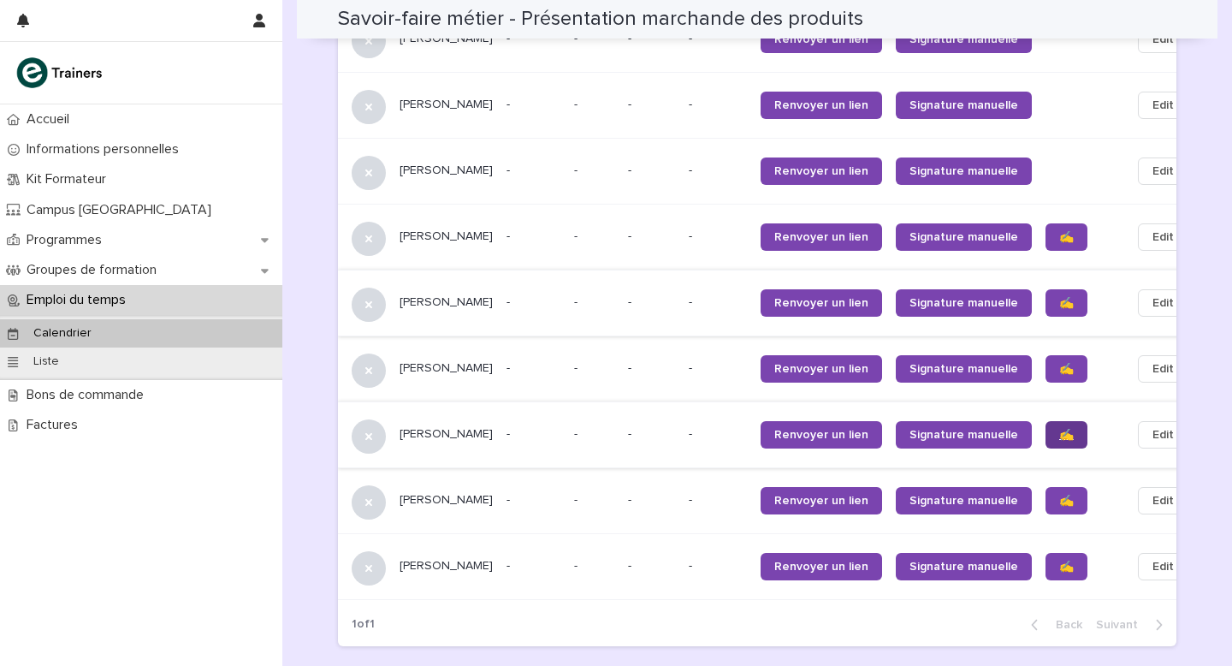
scroll to position [1755, 0]
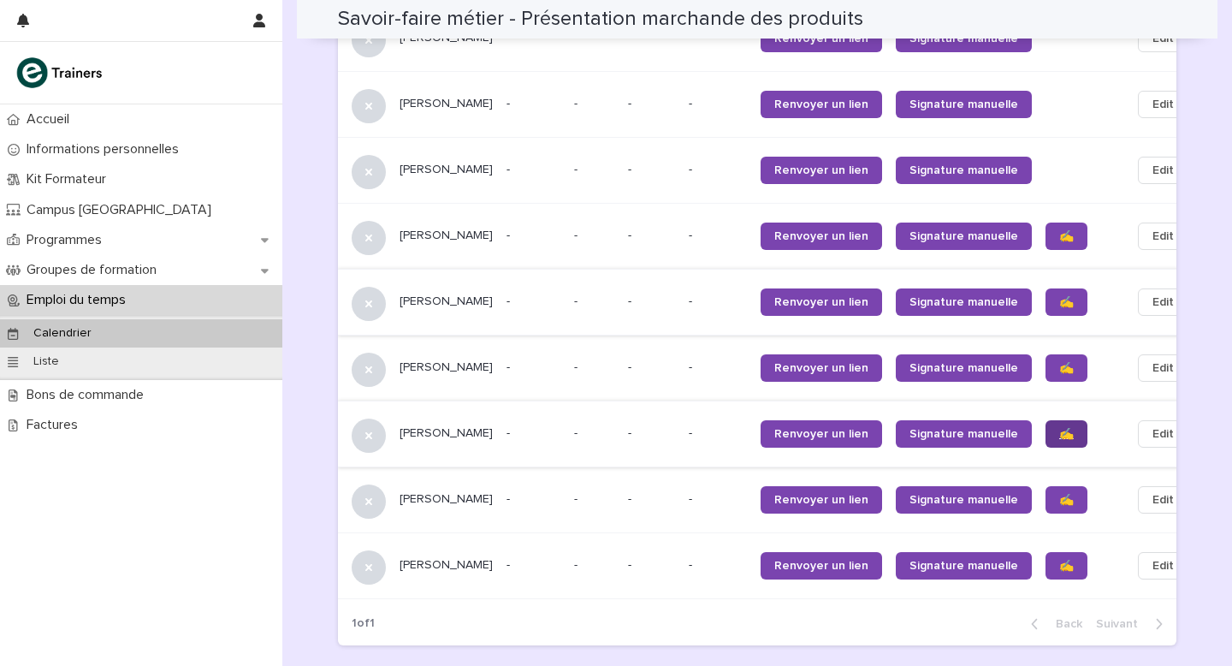
click at [1059, 433] on span "✍️" at bounding box center [1066, 434] width 15 height 12
click at [1059, 503] on span "✍️" at bounding box center [1066, 500] width 15 height 12
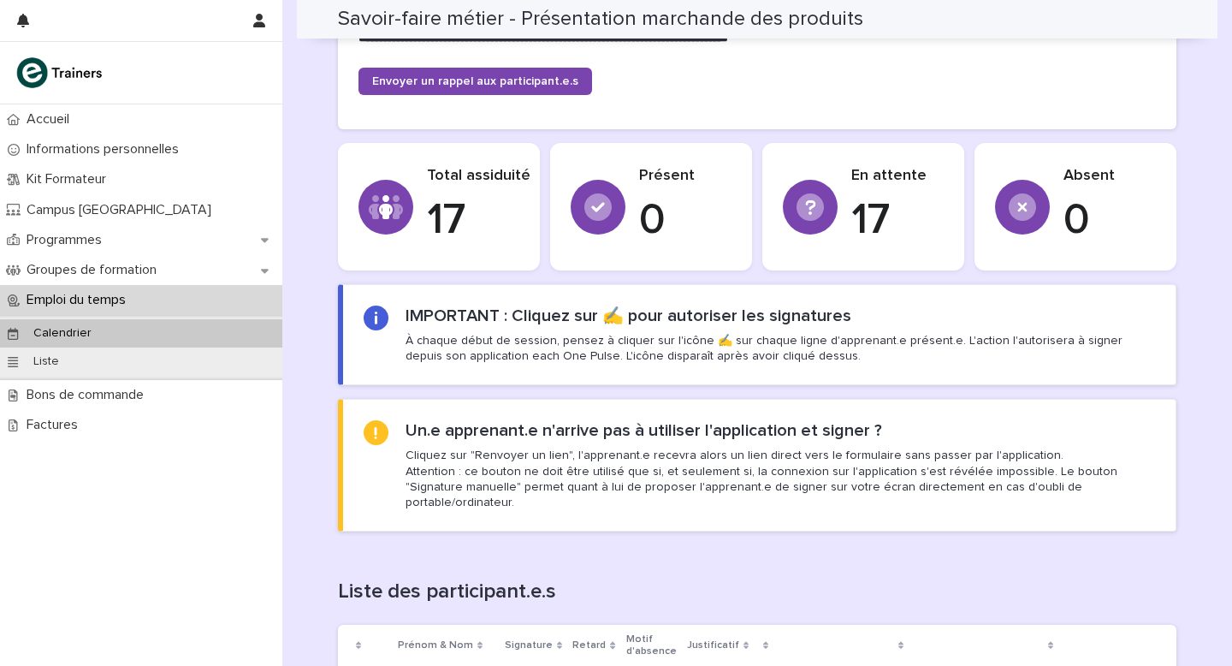
scroll to position [463, 0]
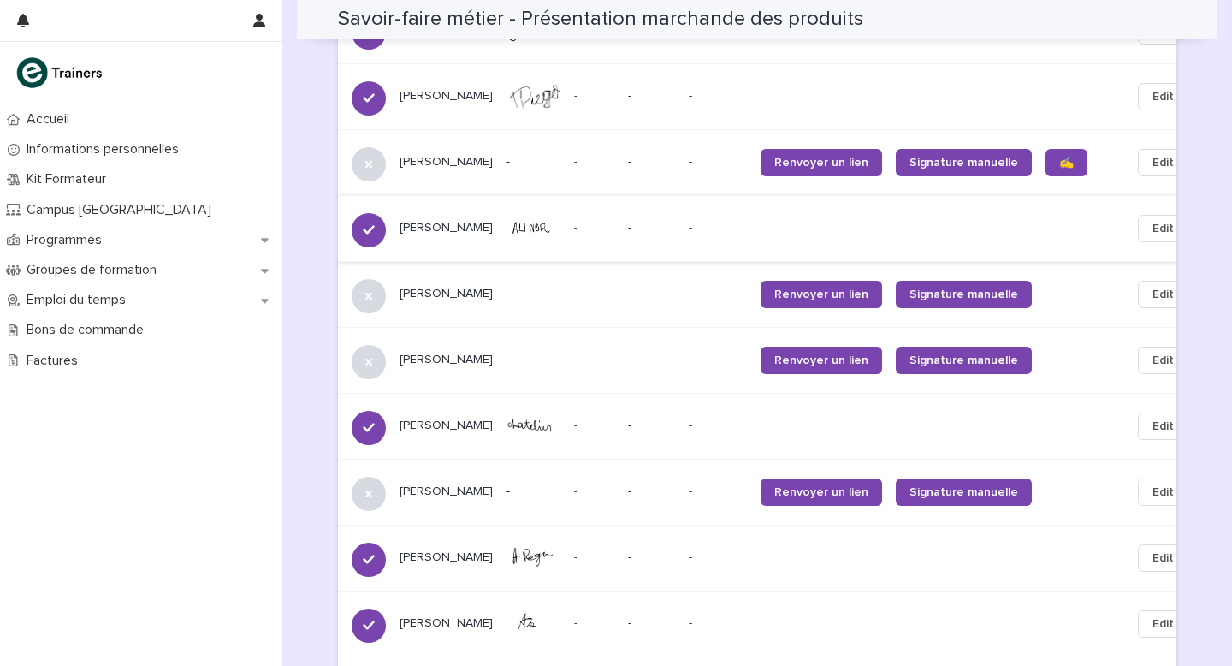
scroll to position [1678, 0]
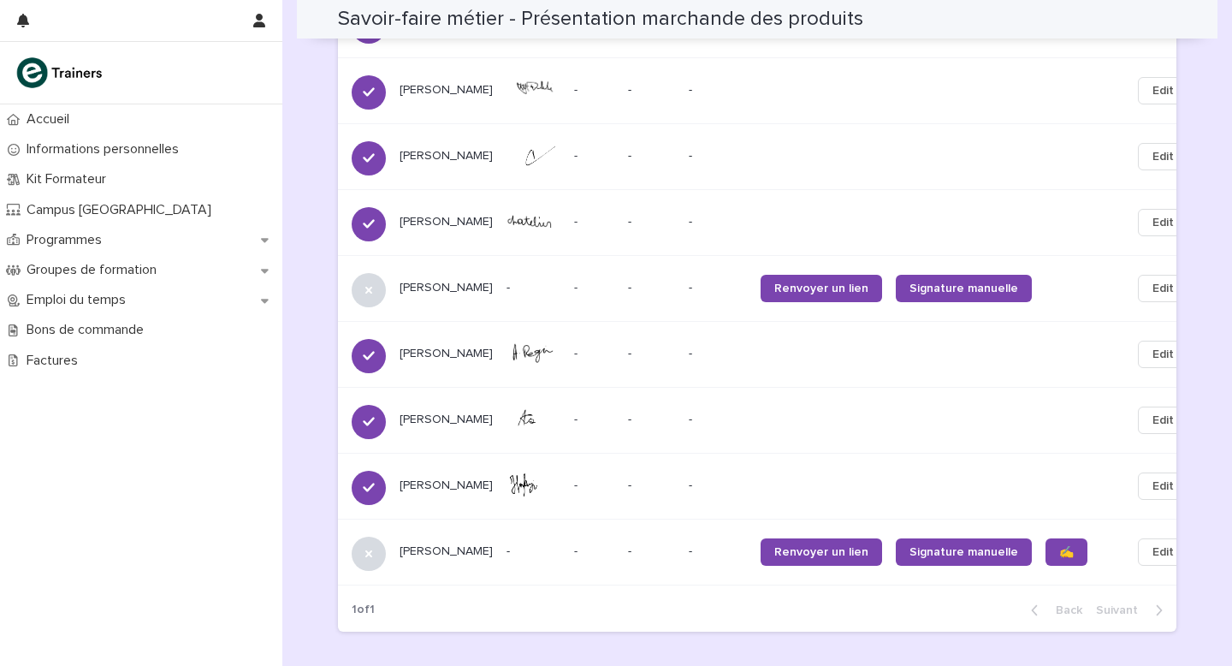
scroll to position [1785, 0]
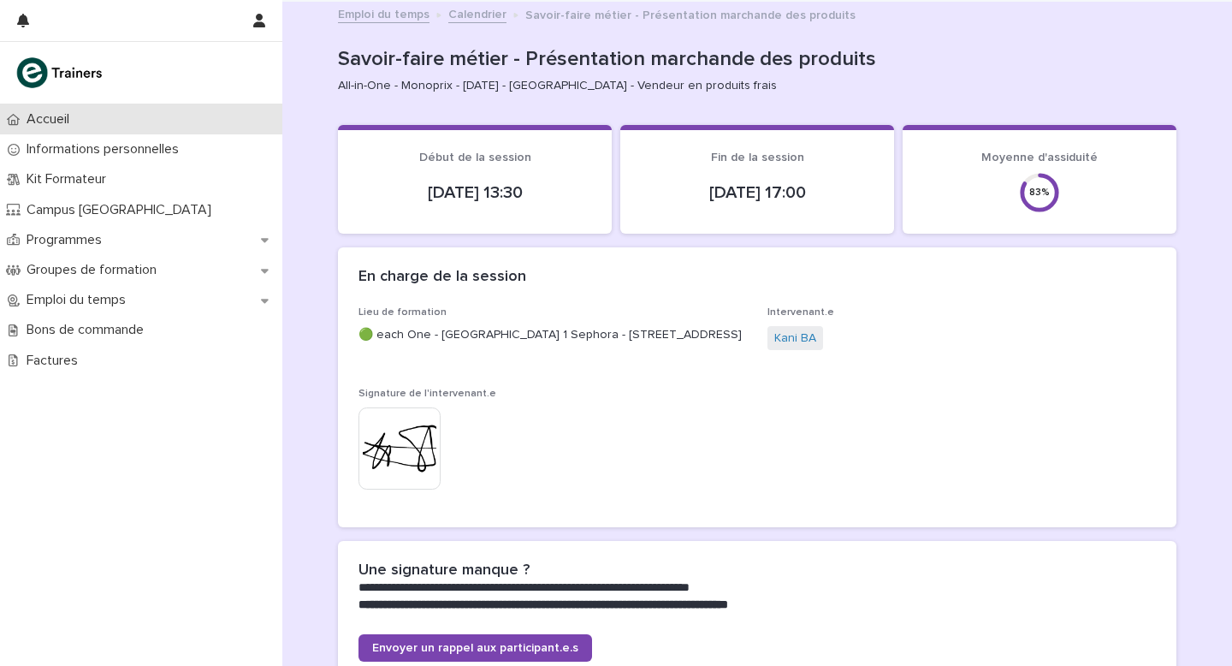
click at [64, 114] on p "Accueil" at bounding box center [51, 119] width 63 height 16
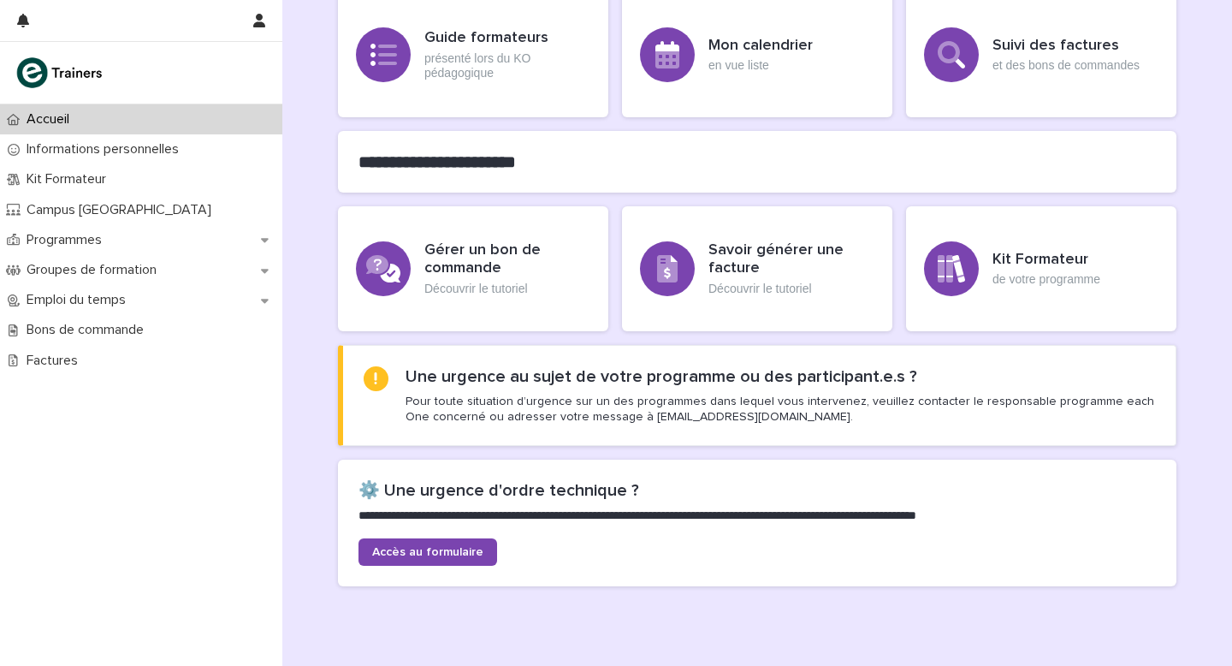
scroll to position [405, 0]
